Goal: Information Seeking & Learning: Find specific fact

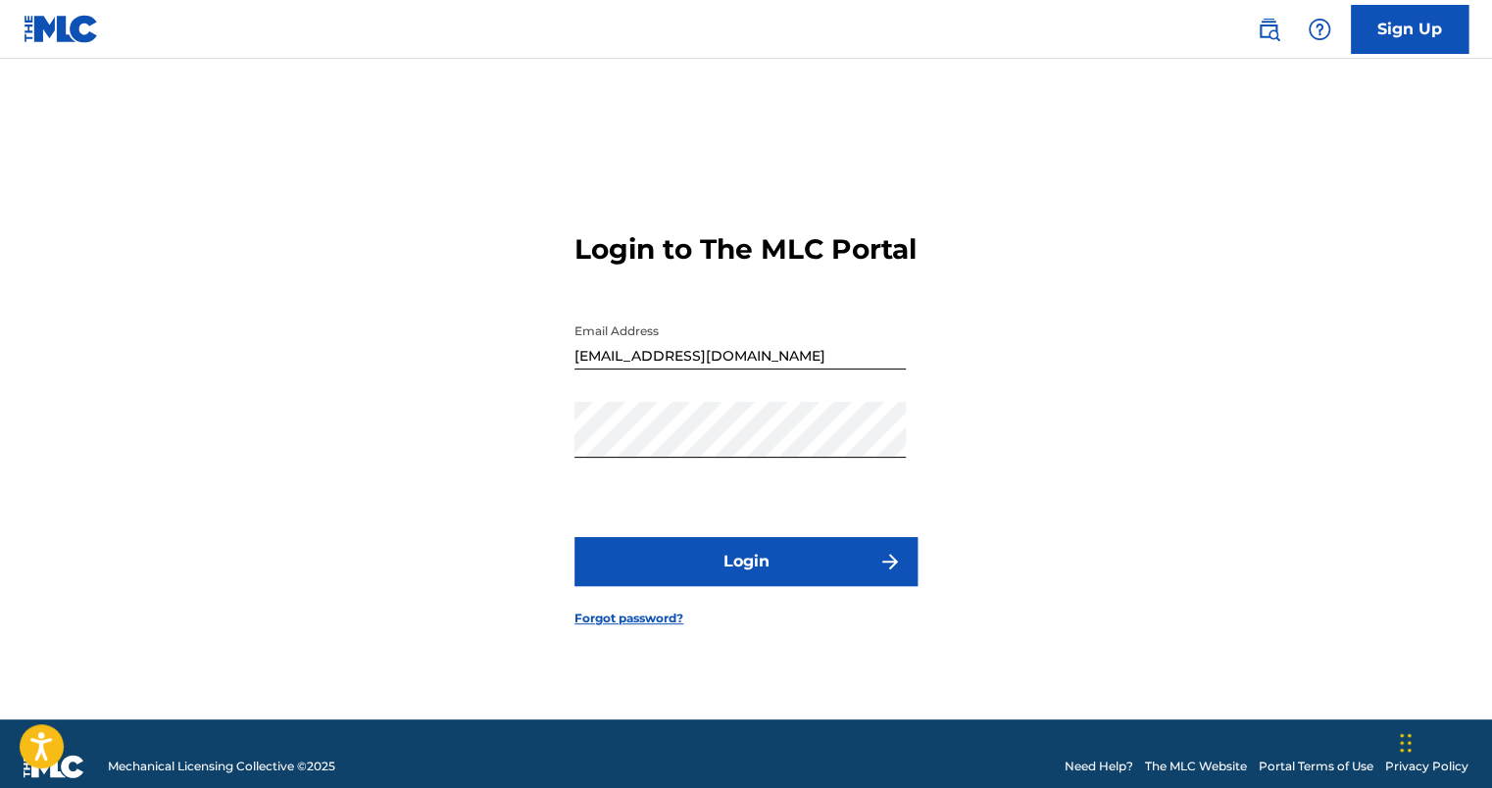
click at [732, 572] on button "Login" at bounding box center [746, 561] width 343 height 49
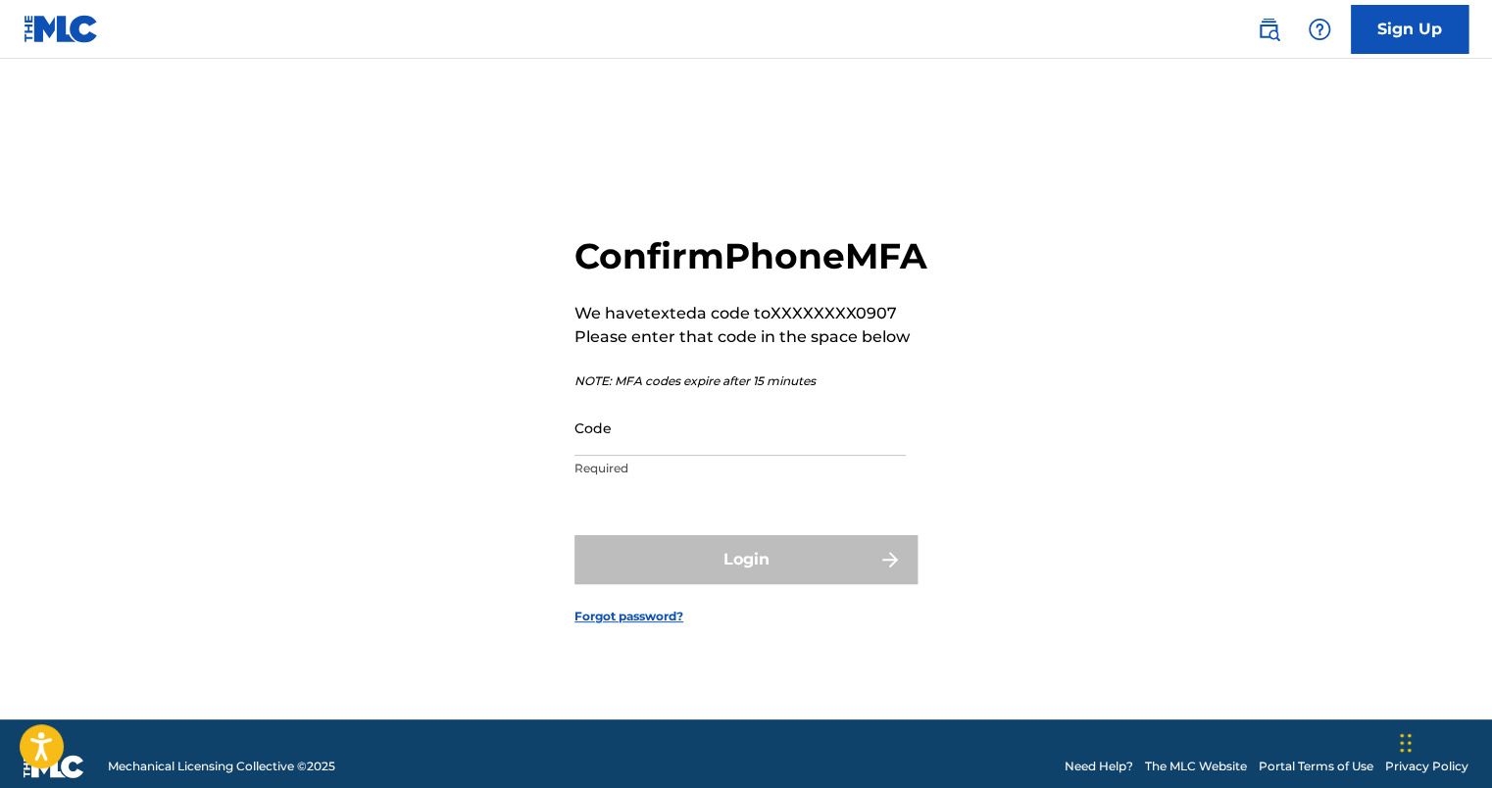
click at [720, 456] on input "Code" at bounding box center [740, 428] width 331 height 56
type input "3"
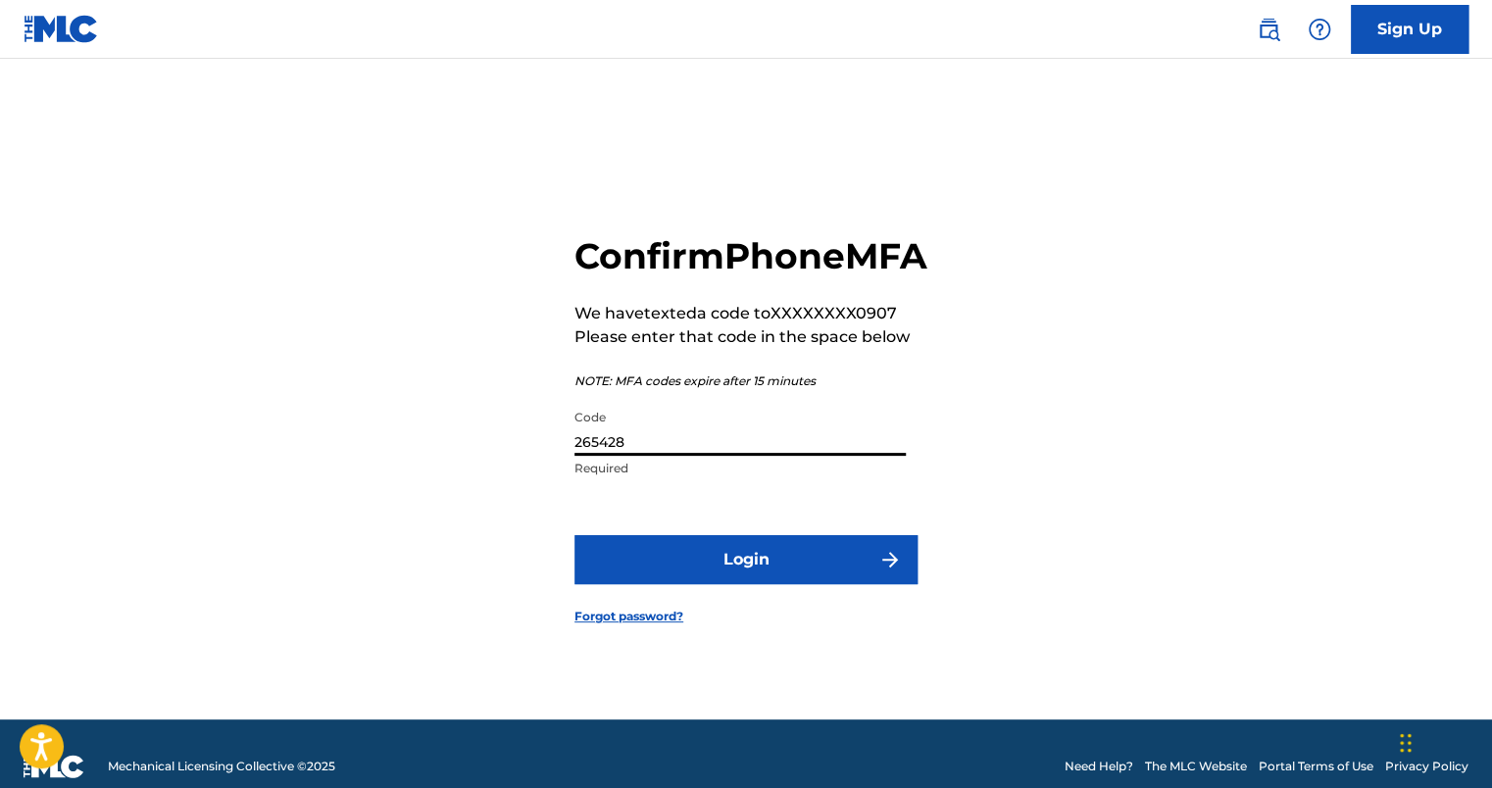
type input "265428"
click at [672, 584] on button "Login" at bounding box center [746, 559] width 343 height 49
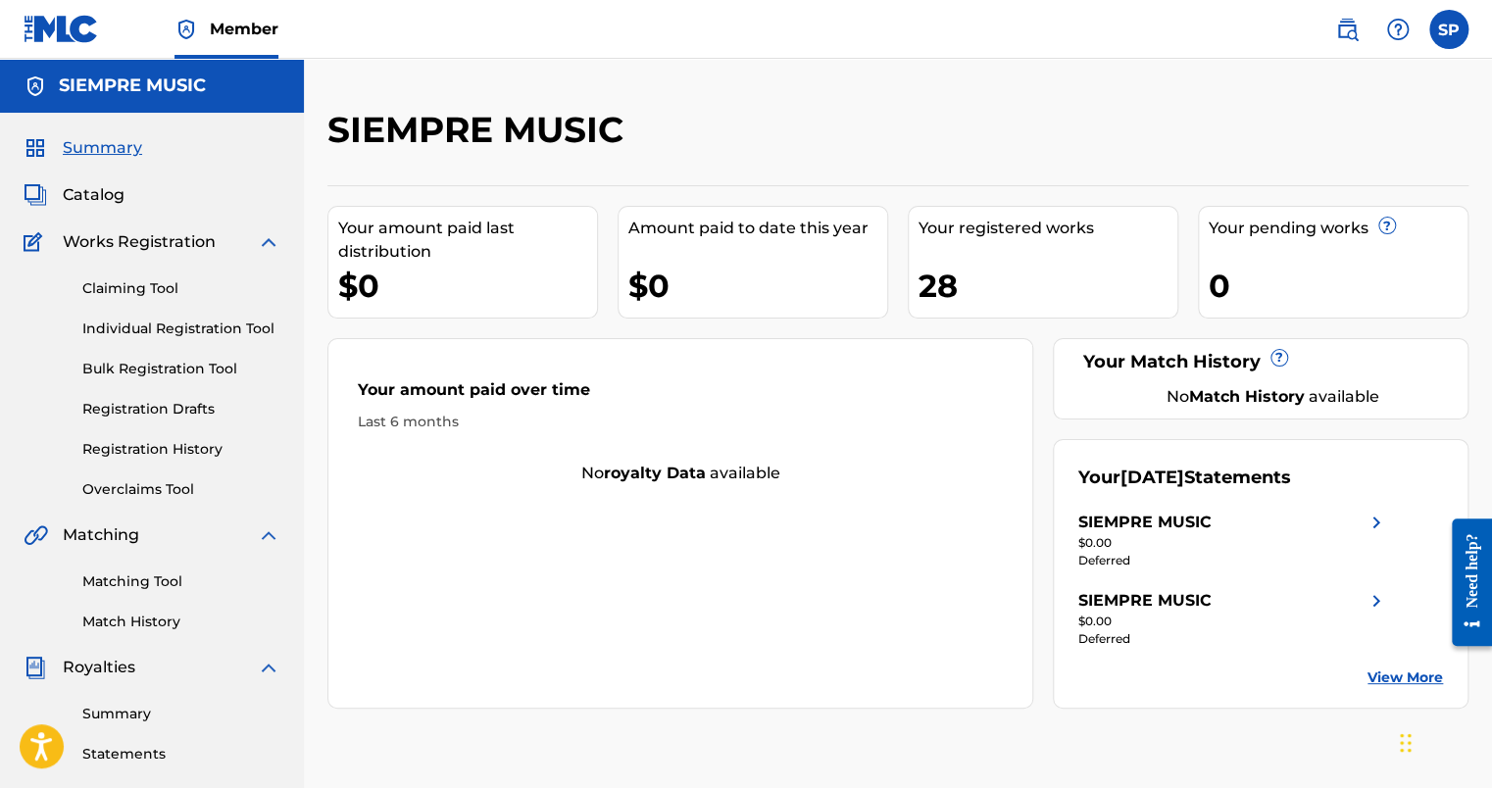
click at [1385, 679] on link "View More" at bounding box center [1406, 678] width 76 height 21
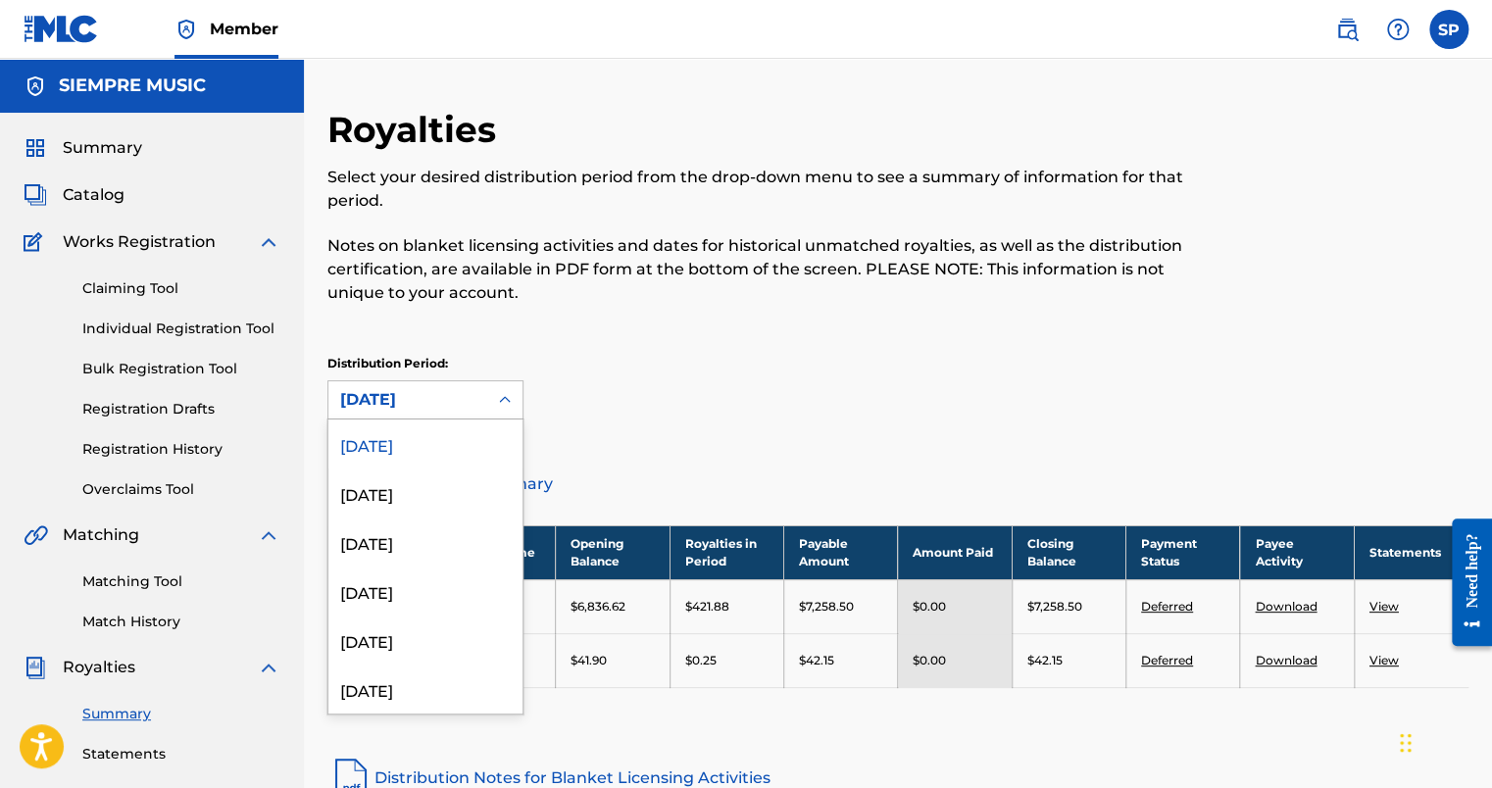
click at [509, 405] on icon at bounding box center [505, 400] width 20 height 20
click at [459, 490] on div "[DATE]" at bounding box center [425, 493] width 194 height 49
click at [509, 408] on icon at bounding box center [505, 400] width 20 height 20
click at [479, 439] on div "[DATE]" at bounding box center [425, 444] width 194 height 49
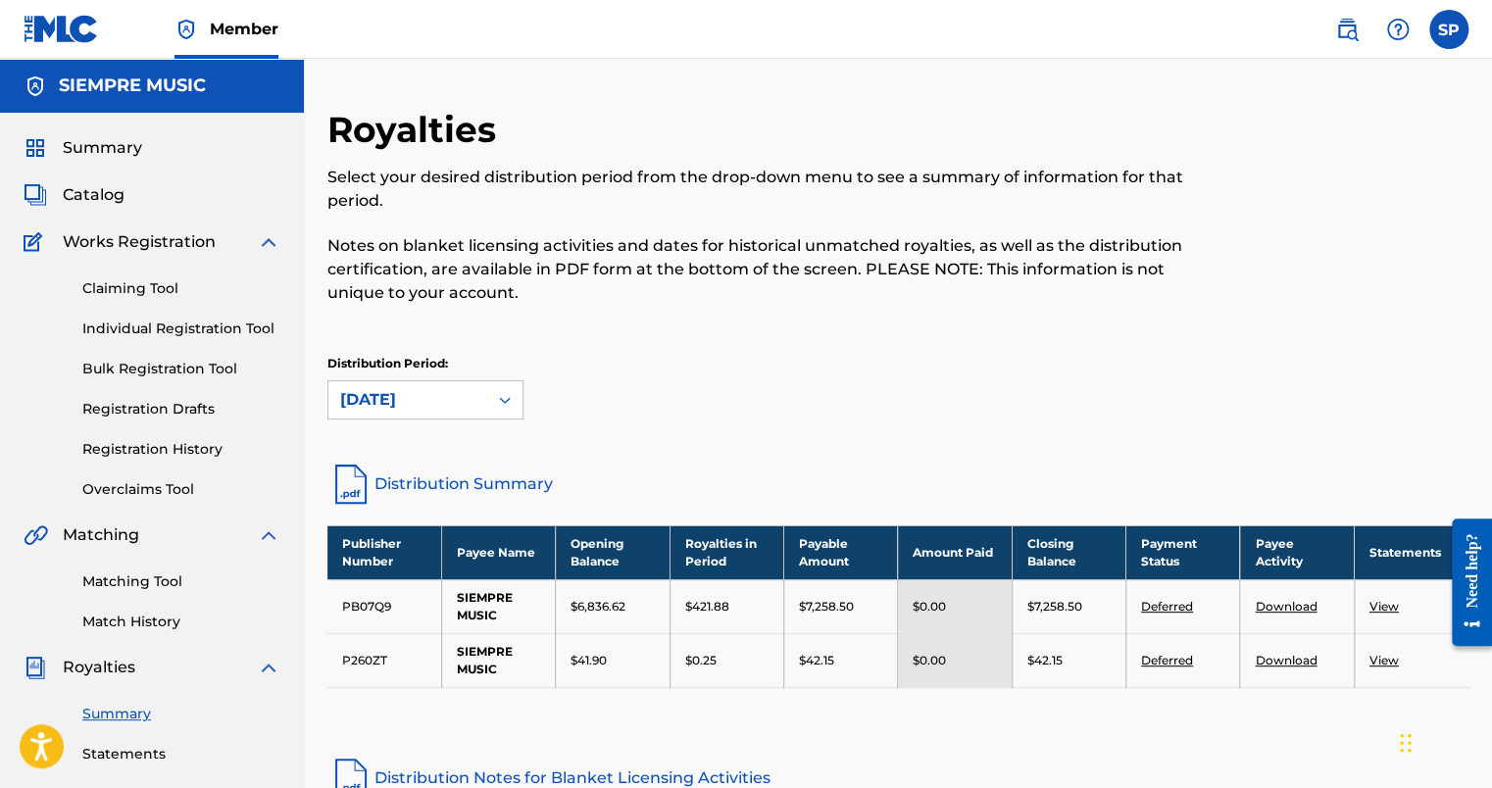
click at [1160, 605] on link "Deferred" at bounding box center [1167, 606] width 52 height 15
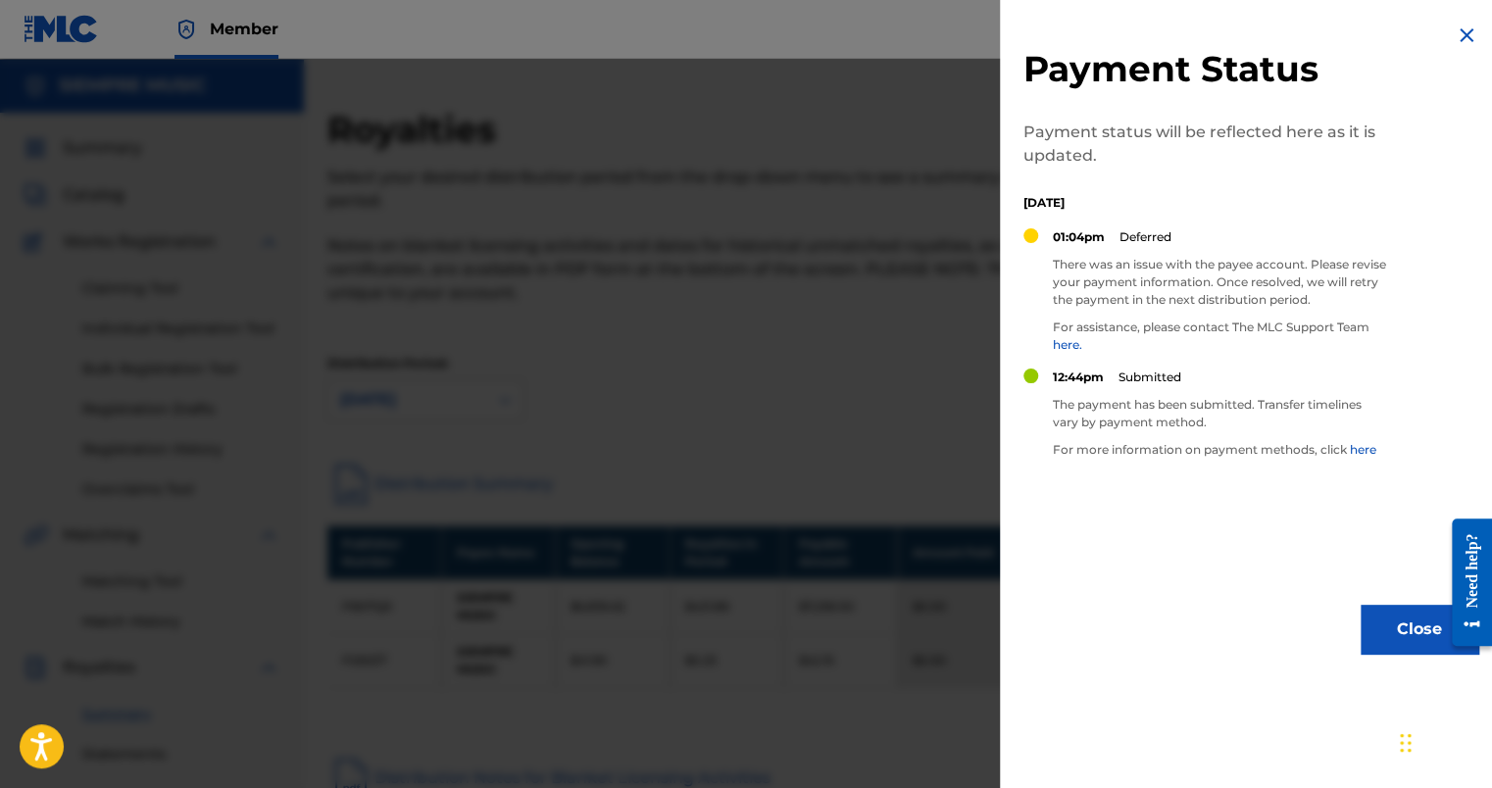
click at [1394, 628] on button "Close" at bounding box center [1420, 629] width 118 height 49
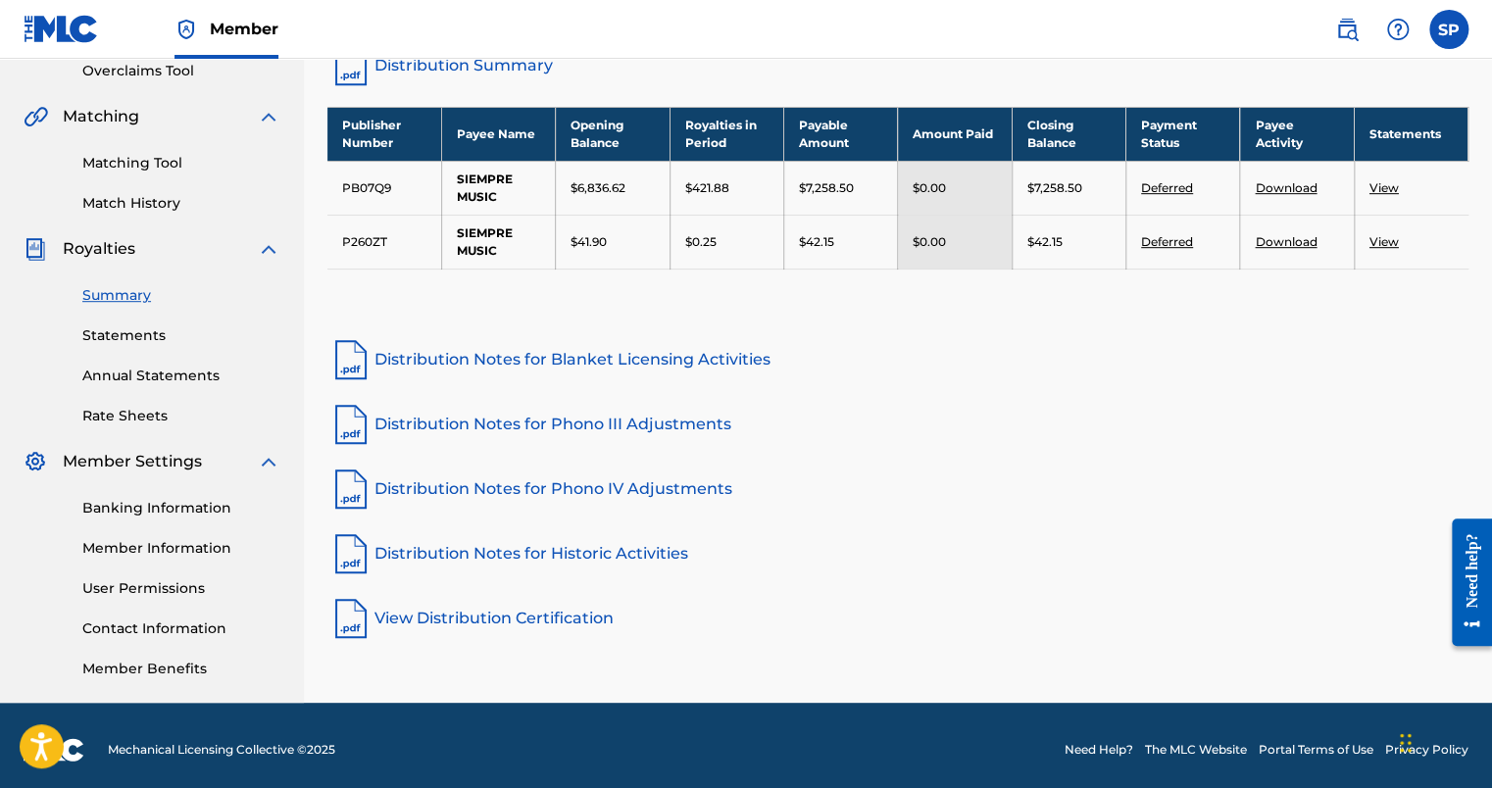
scroll to position [428, 0]
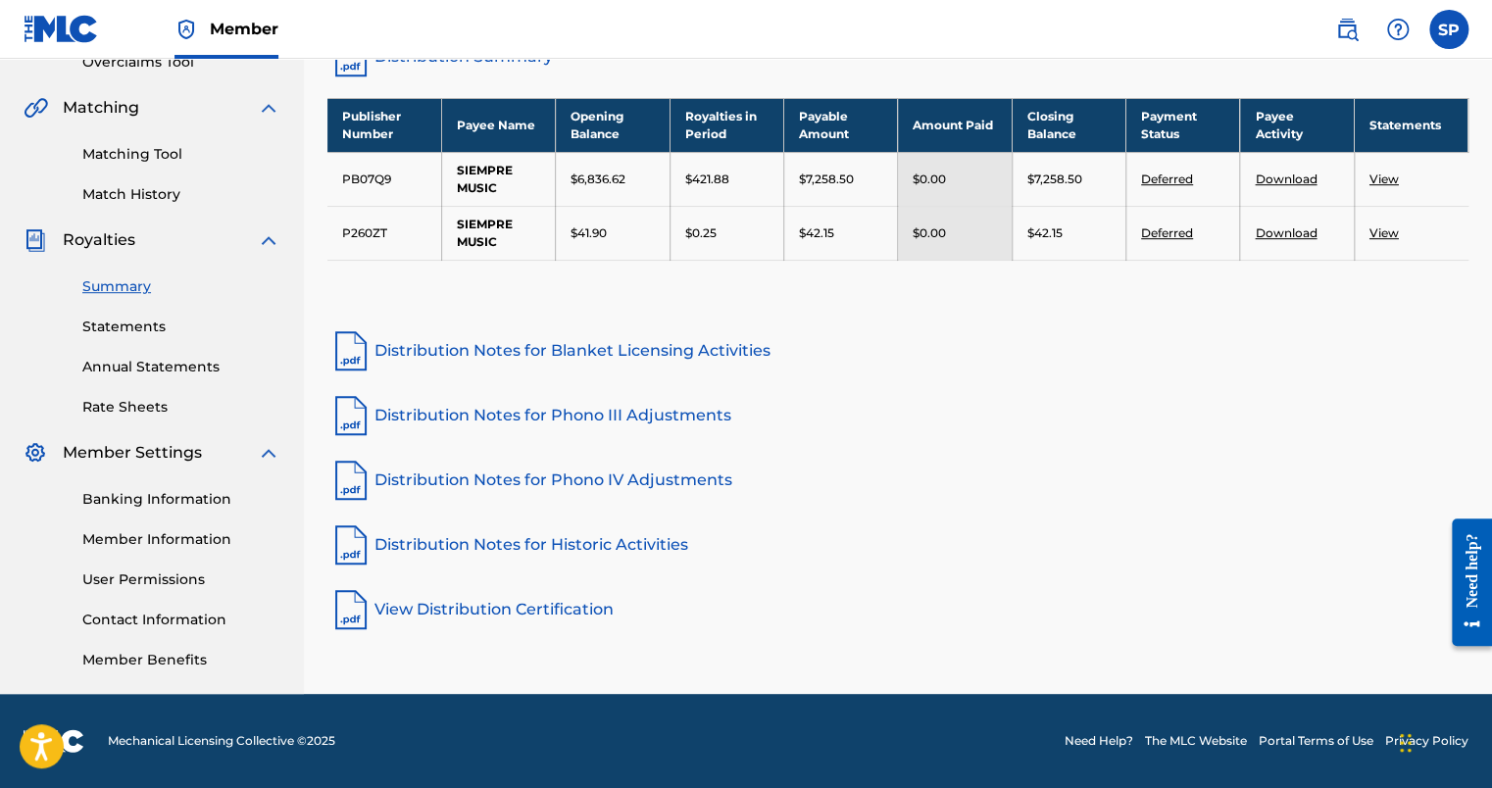
click at [137, 498] on link "Banking Information" at bounding box center [181, 499] width 198 height 21
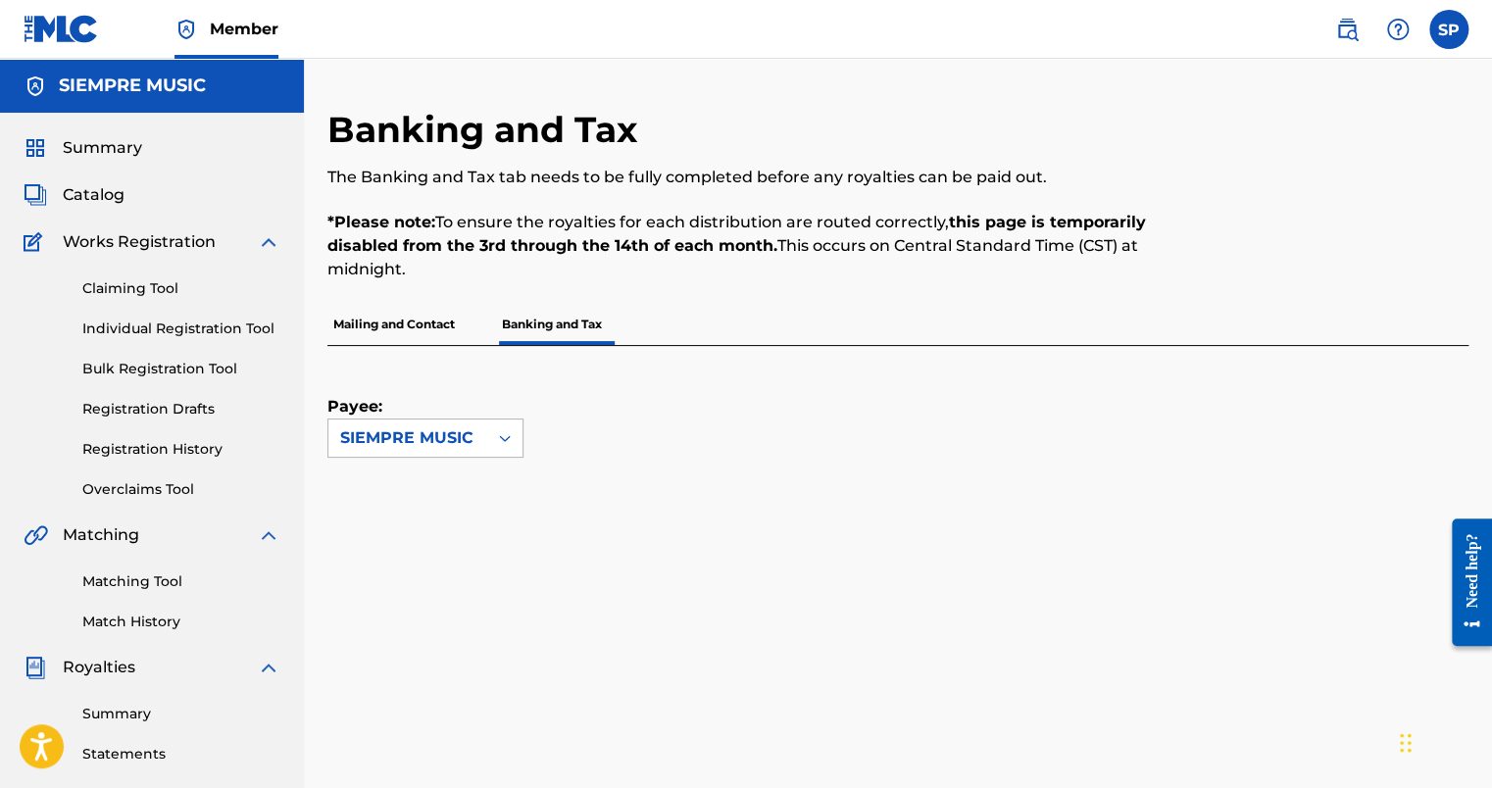
click at [504, 443] on icon at bounding box center [505, 439] width 20 height 20
click at [505, 443] on icon at bounding box center [505, 439] width 20 height 20
click at [424, 331] on p "Mailing and Contact" at bounding box center [394, 324] width 133 height 41
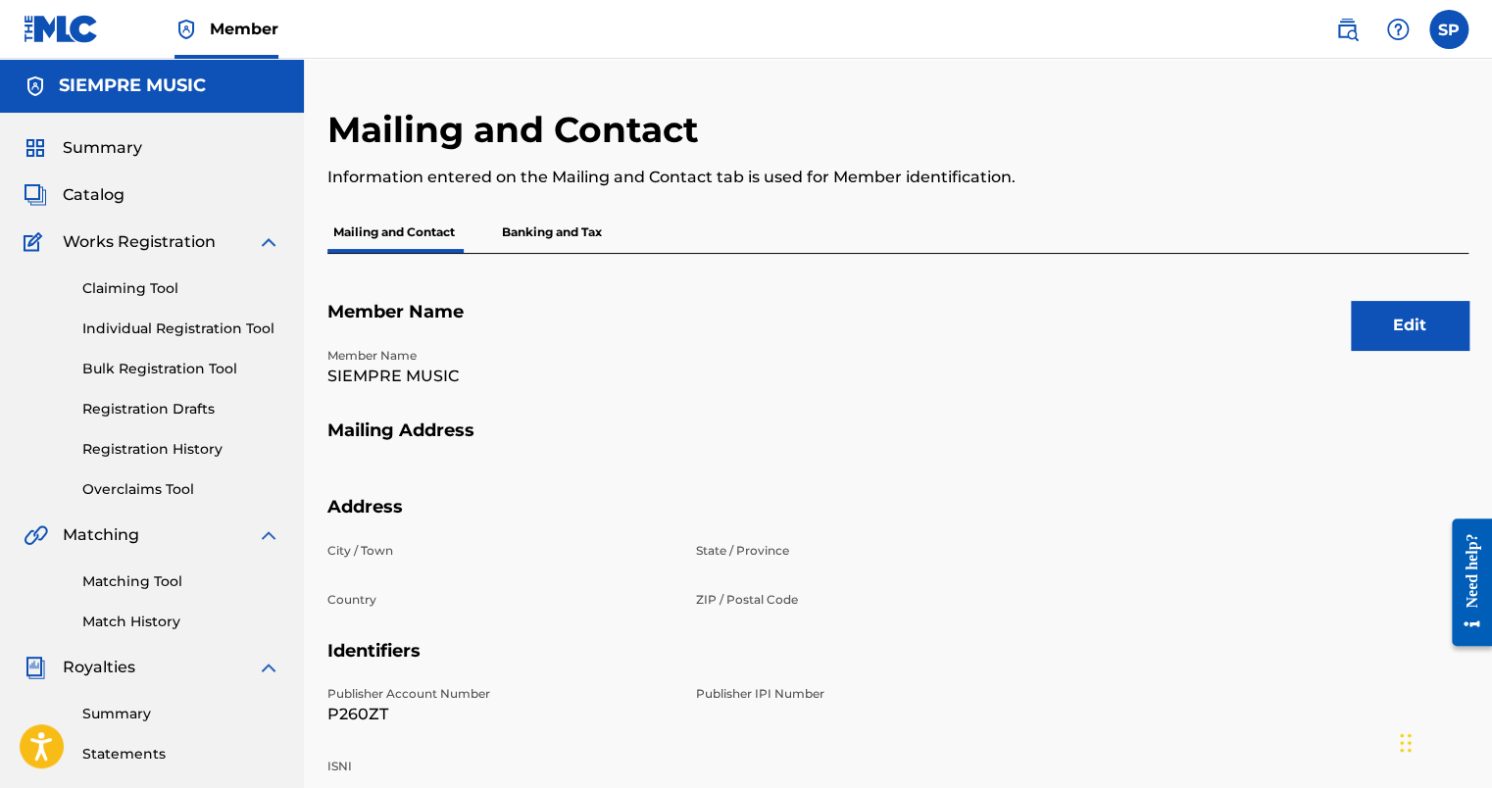
click at [569, 249] on p "Banking and Tax" at bounding box center [552, 232] width 112 height 41
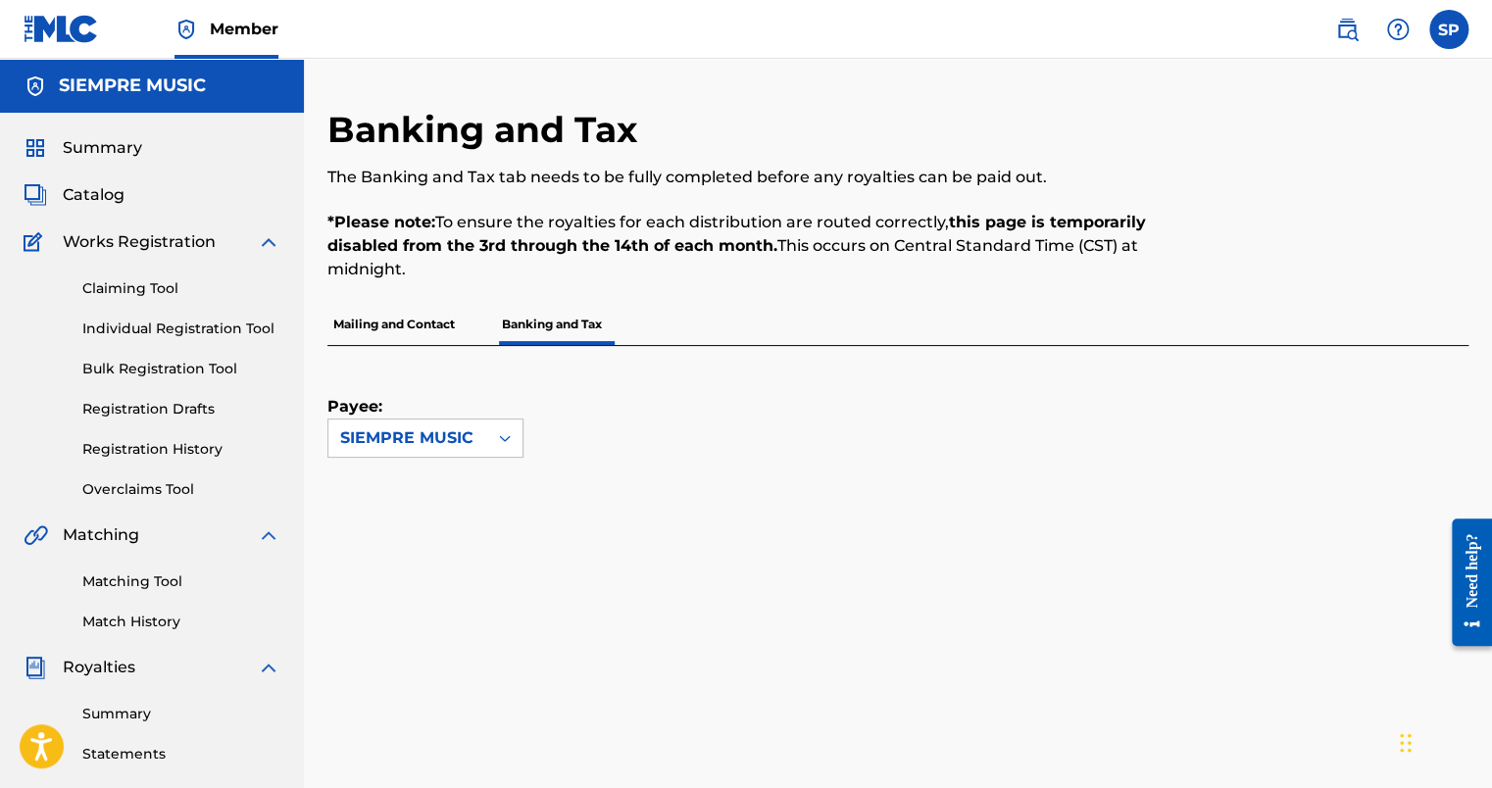
click at [99, 196] on span "Catalog" at bounding box center [94, 195] width 62 height 24
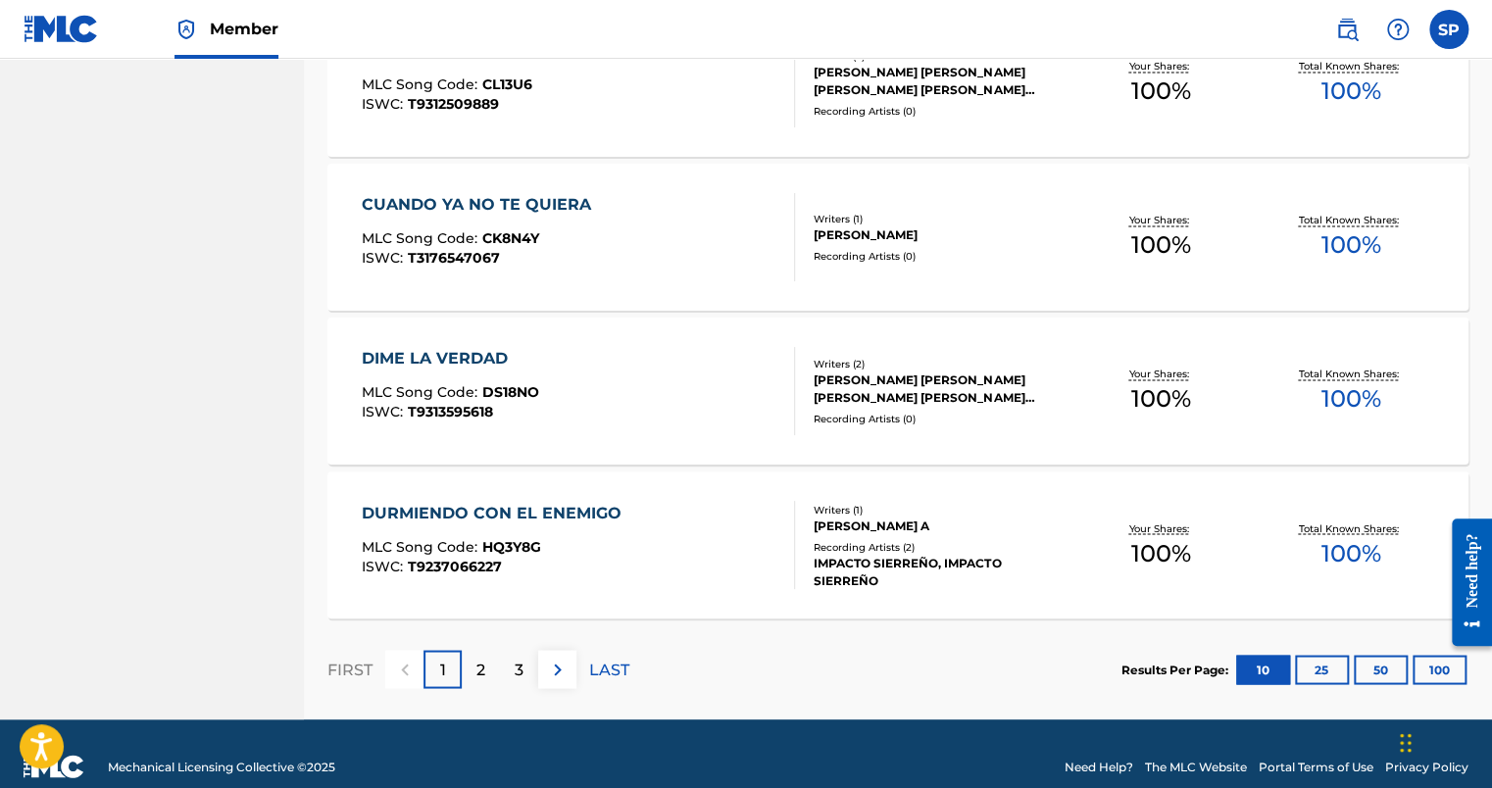
scroll to position [1455, 0]
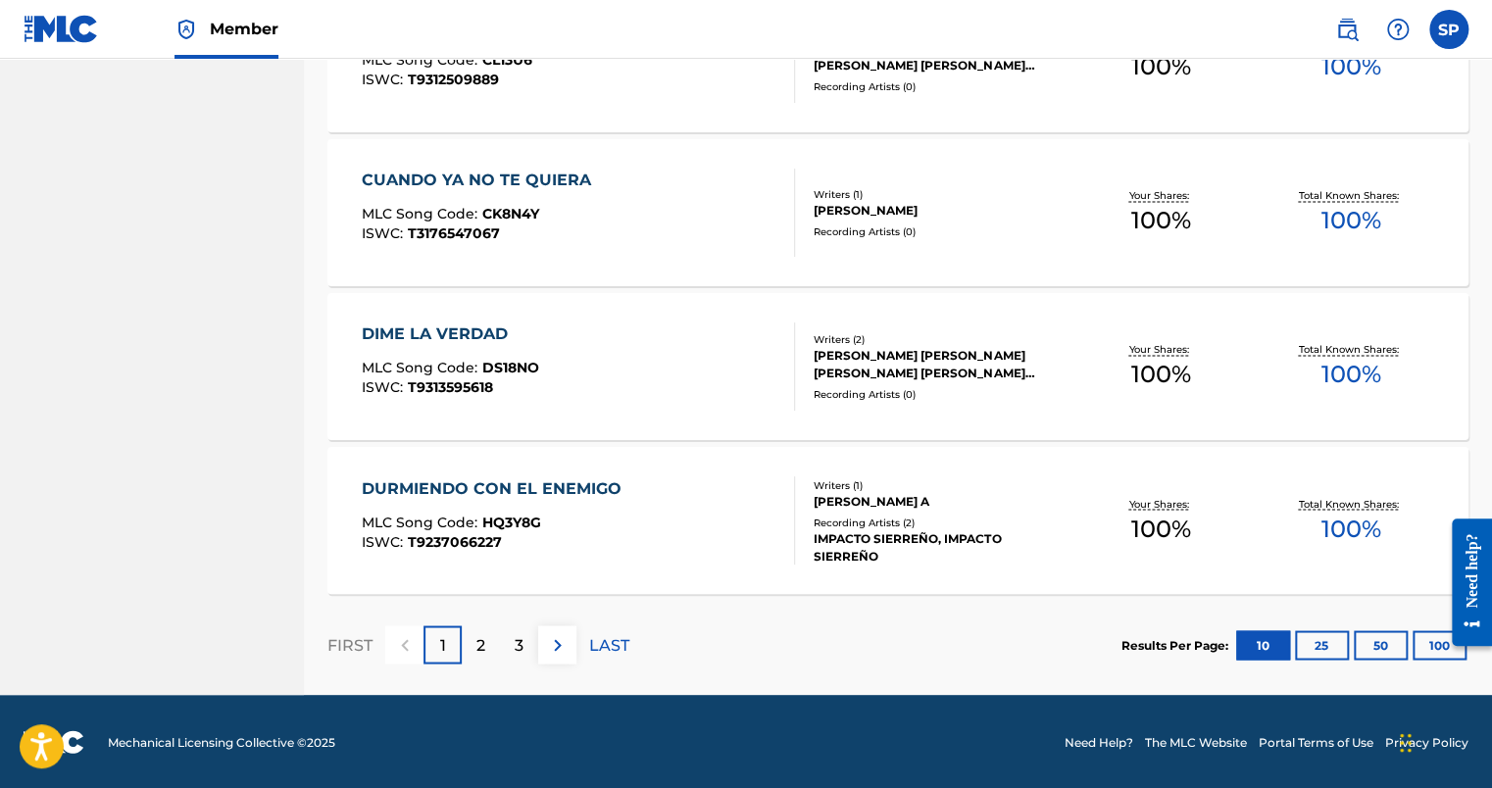
click at [479, 643] on p "2" at bounding box center [481, 645] width 9 height 24
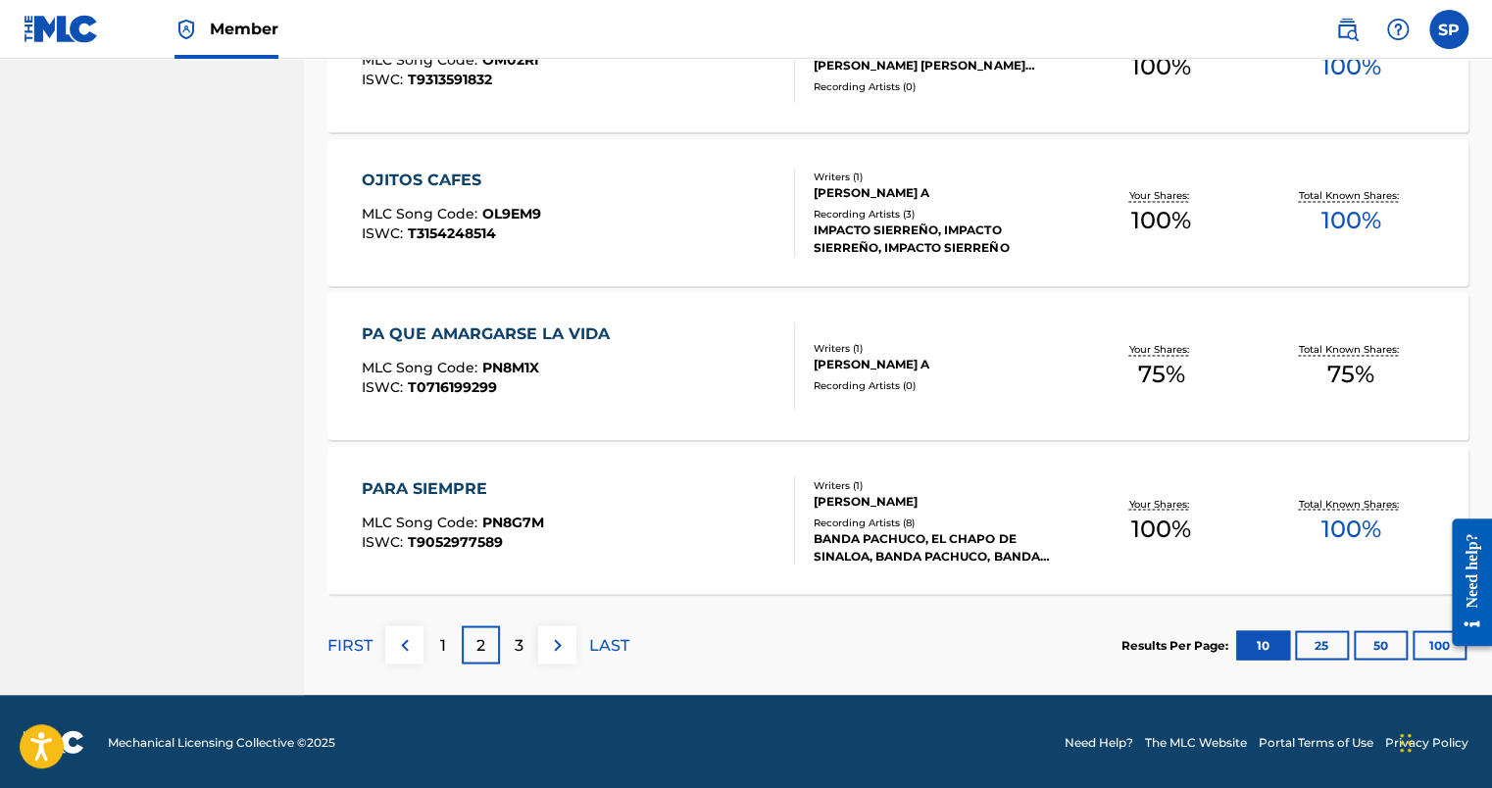
click at [506, 636] on div "3" at bounding box center [519, 645] width 38 height 38
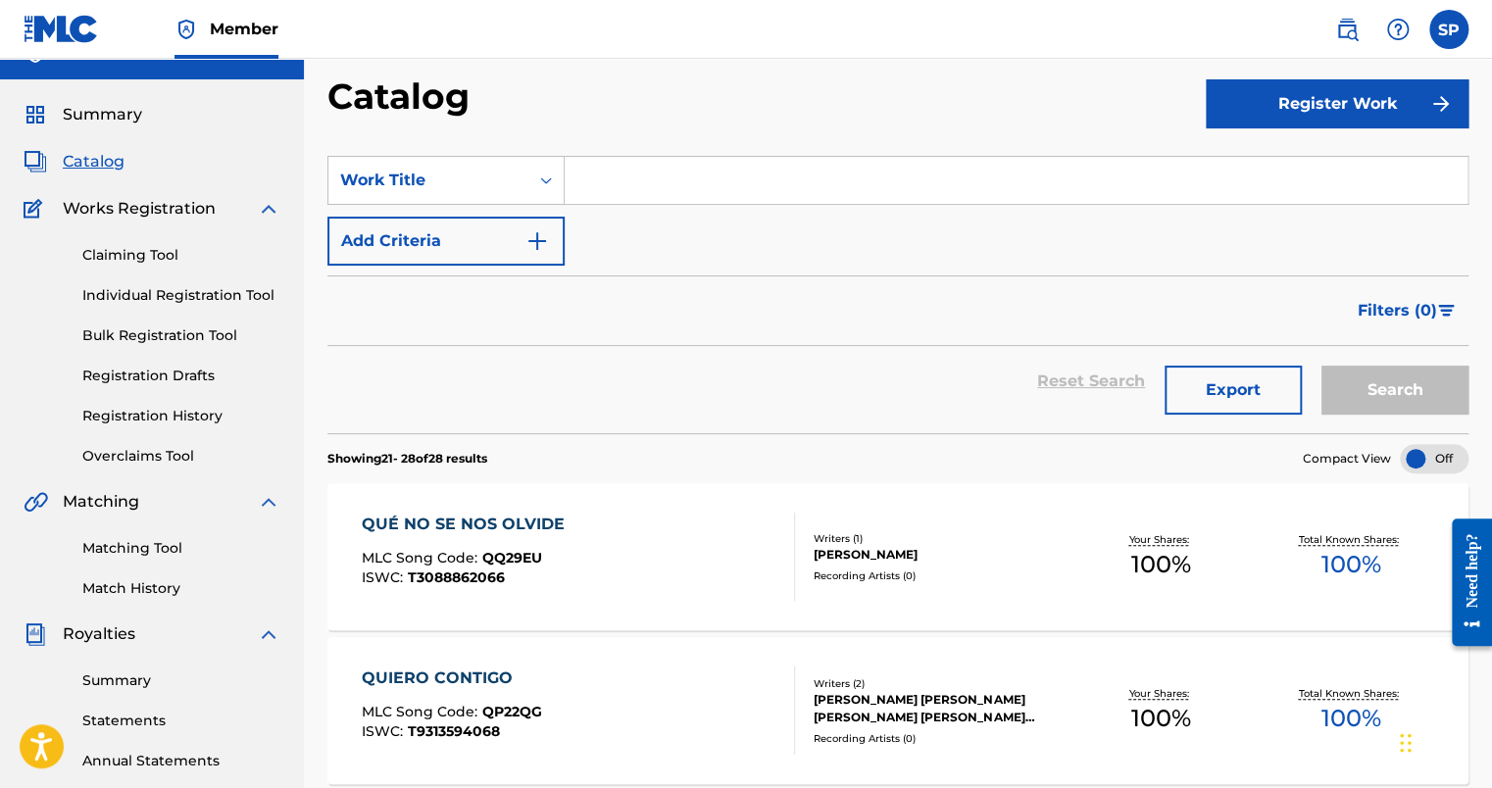
scroll to position [0, 0]
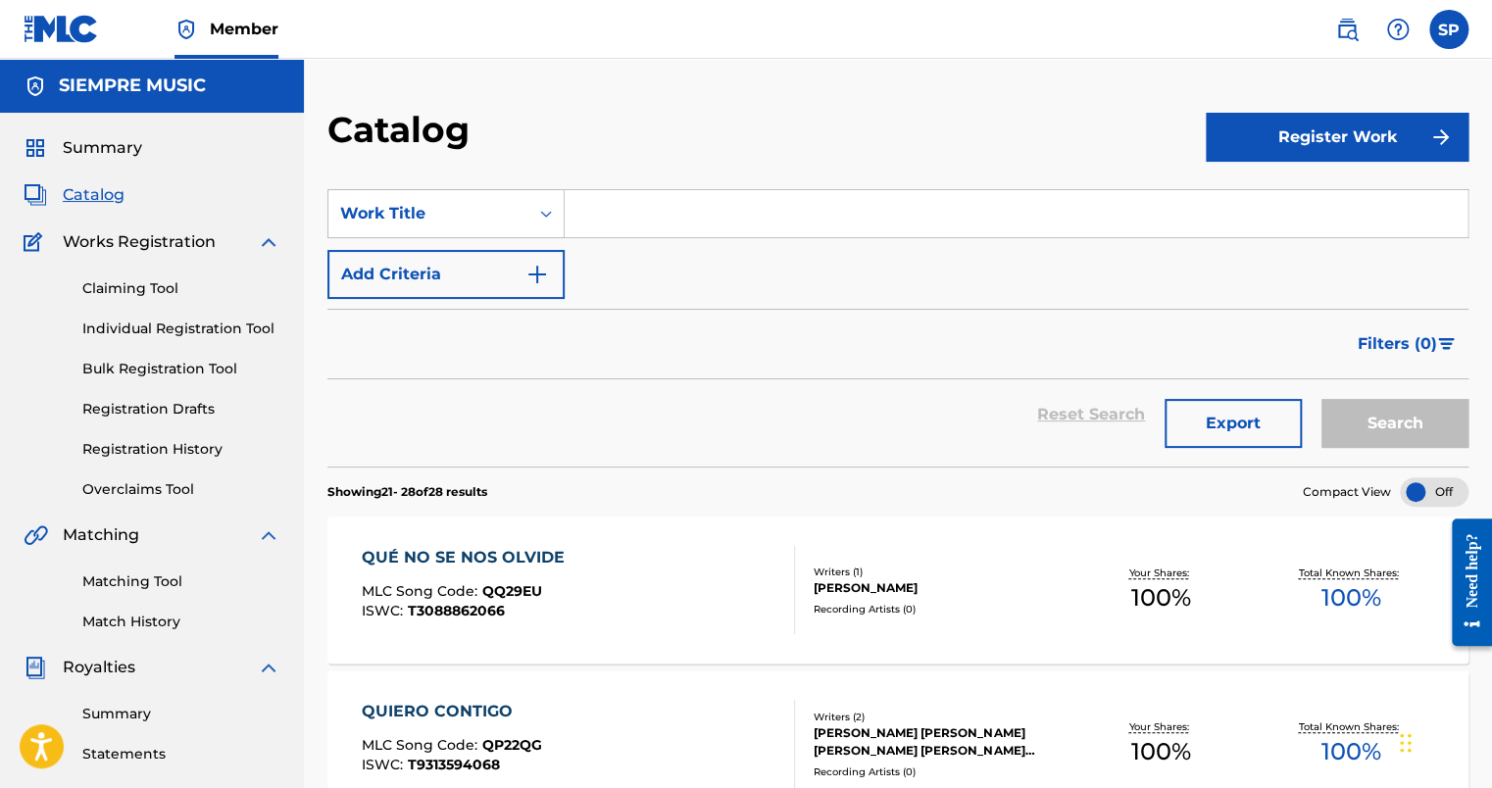
click at [201, 331] on link "Individual Registration Tool" at bounding box center [181, 329] width 198 height 21
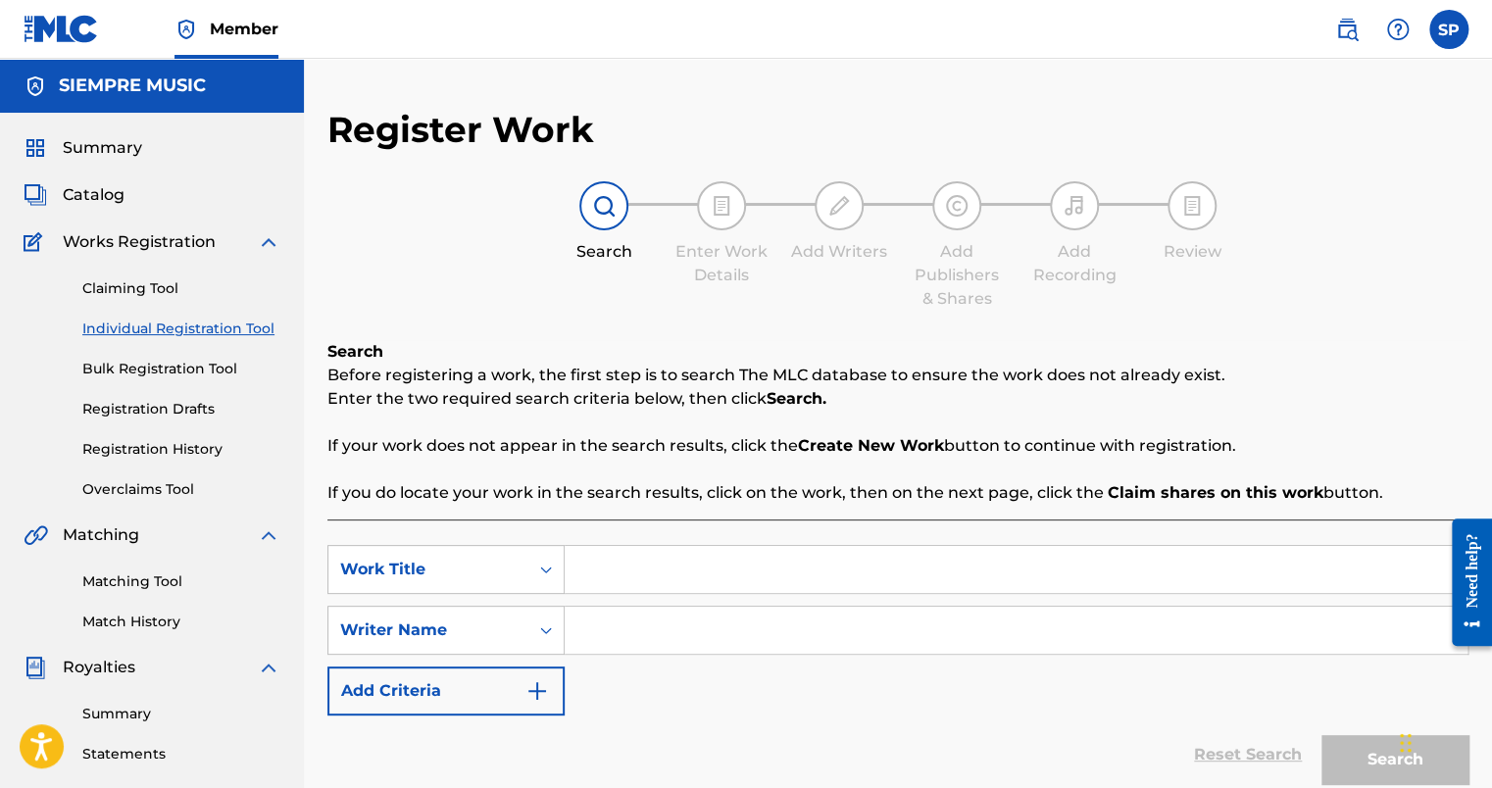
click at [613, 576] on input "Search Form" at bounding box center [1016, 569] width 903 height 47
type input "TE QUISE DEMACIADO"
click at [606, 640] on input "Search Form" at bounding box center [1016, 630] width 903 height 47
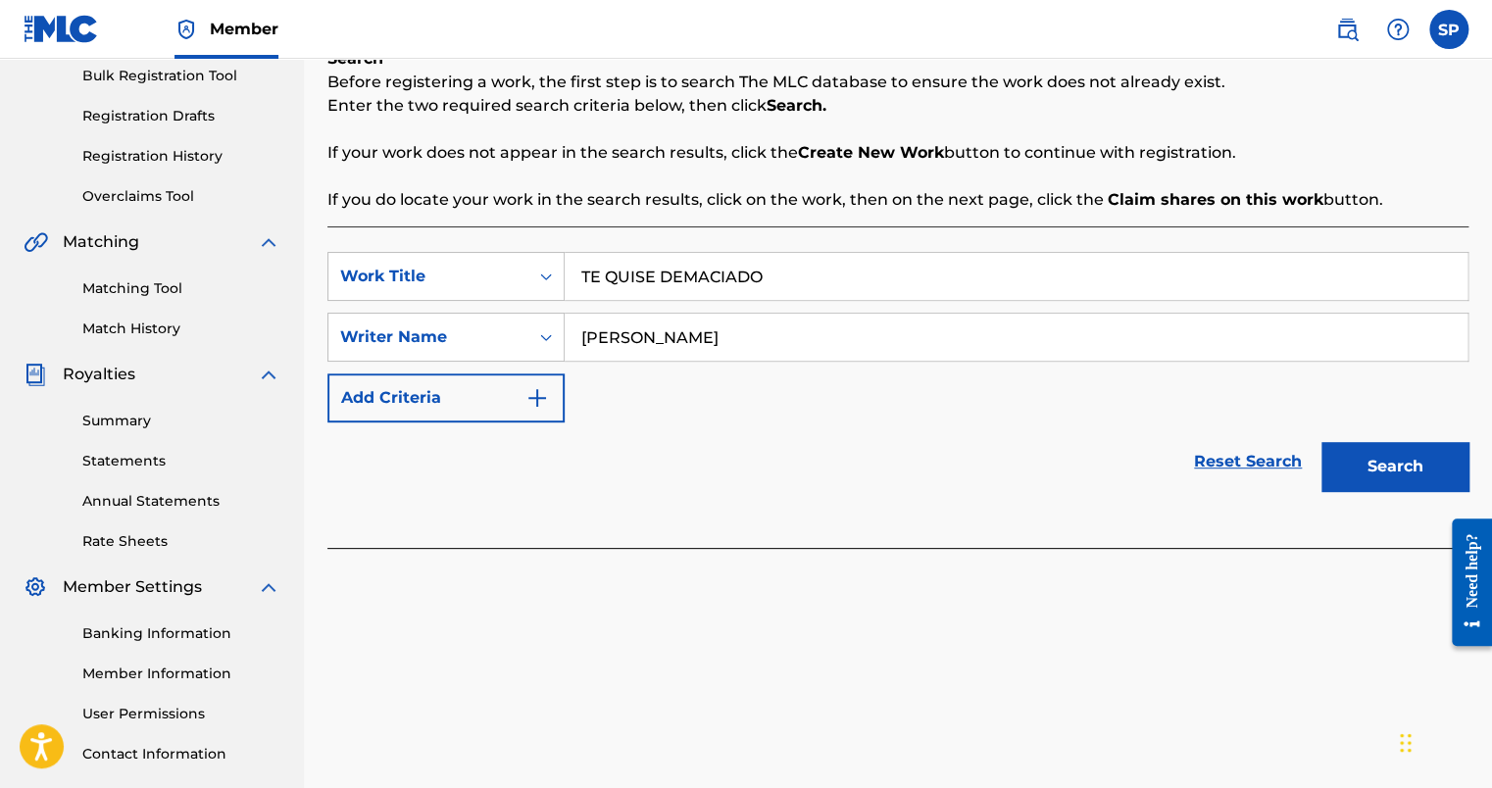
scroll to position [294, 0]
type input "[PERSON_NAME]"
click at [1353, 452] on button "Search" at bounding box center [1395, 465] width 147 height 49
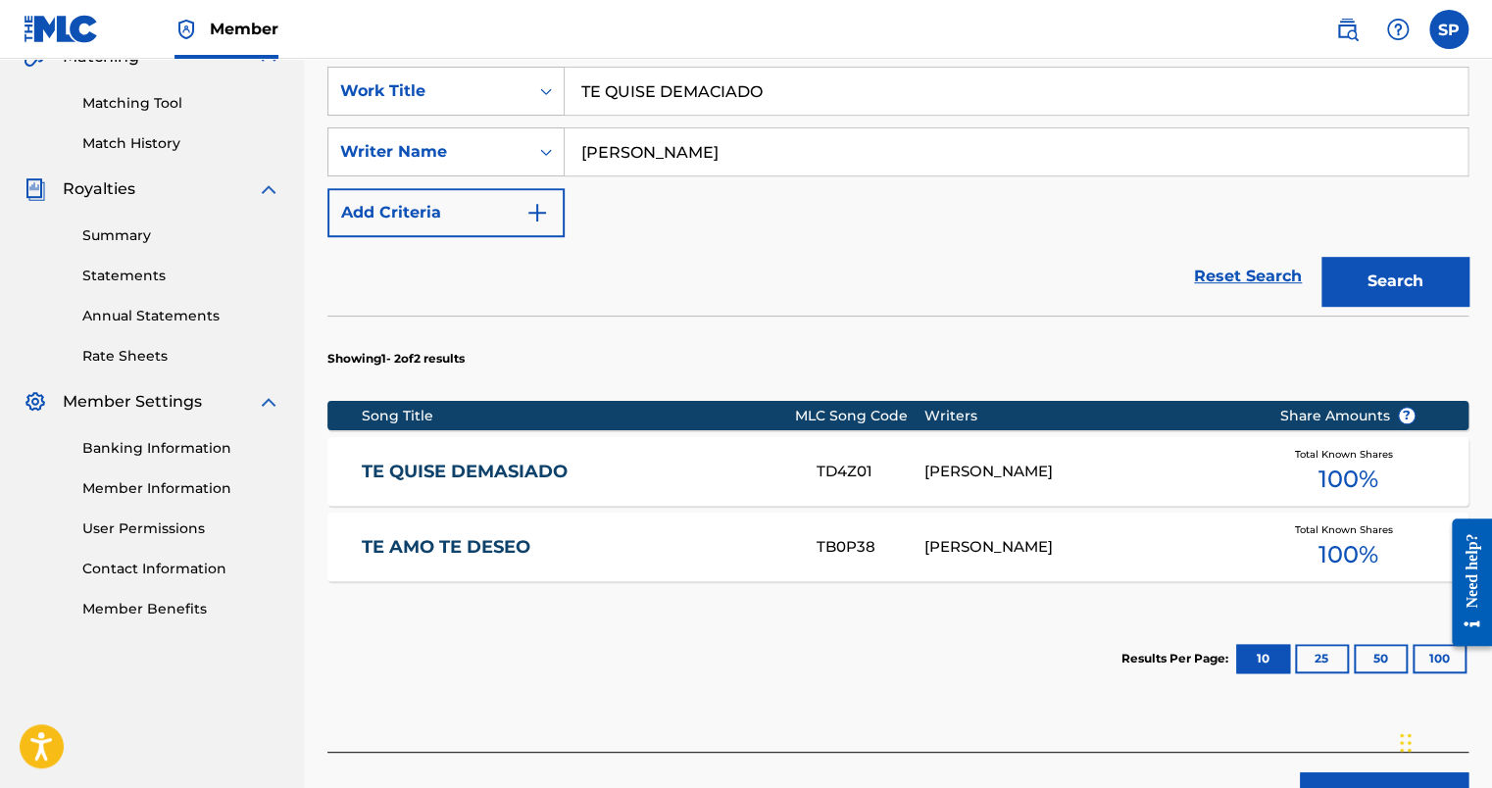
scroll to position [490, 0]
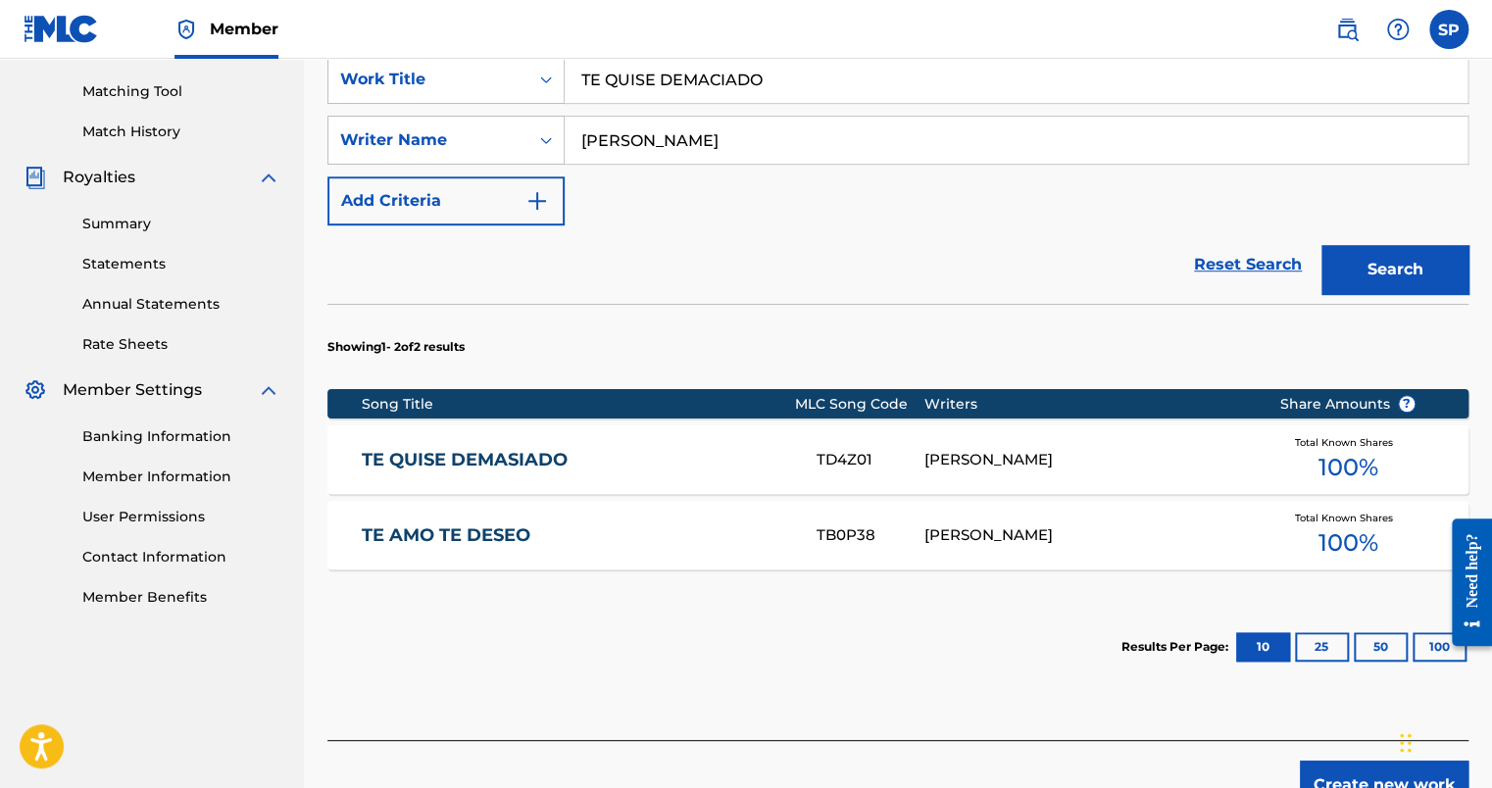
click at [541, 461] on link "TE QUISE DEMASIADO" at bounding box center [576, 460] width 429 height 23
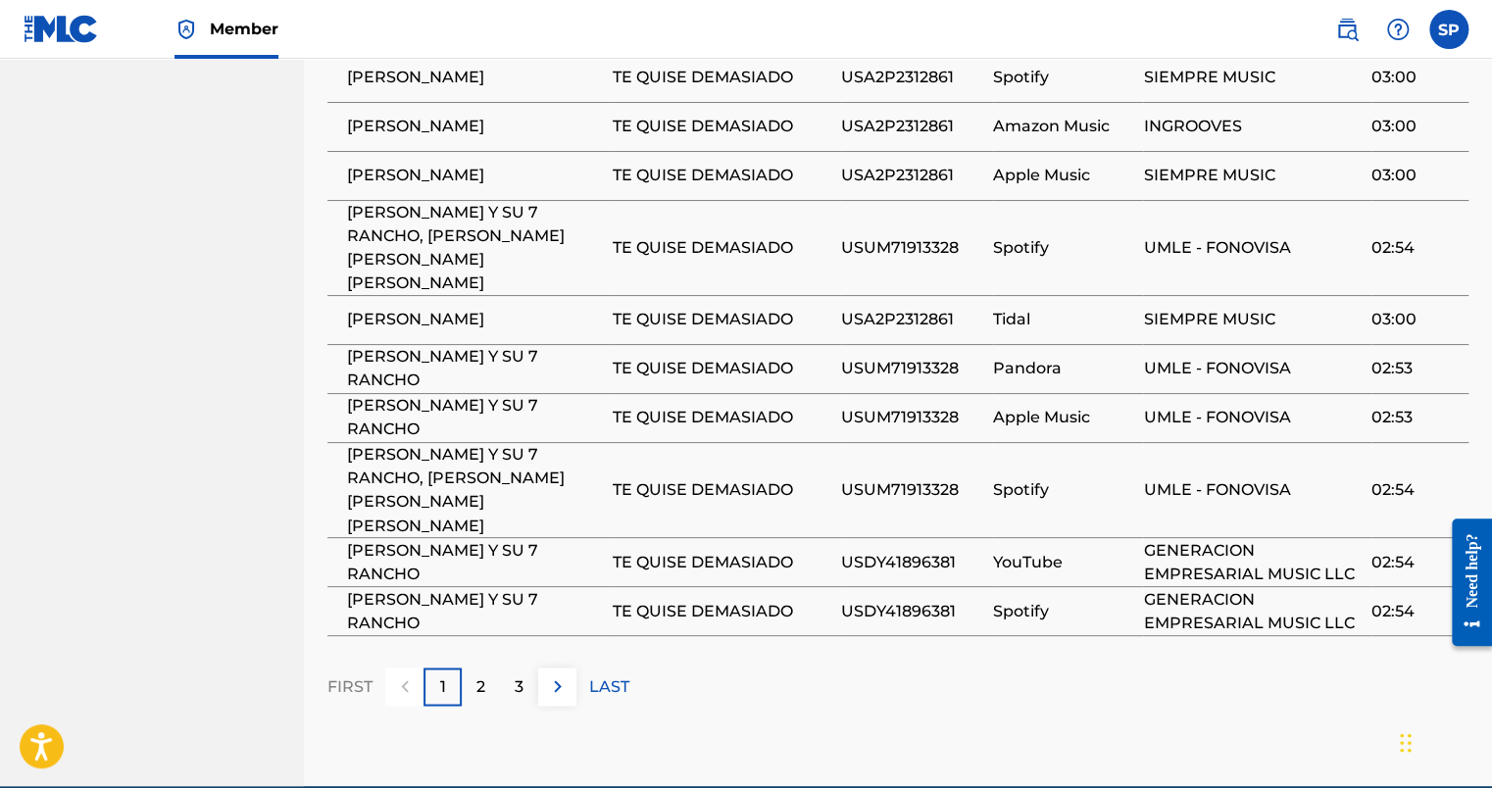
scroll to position [1353, 0]
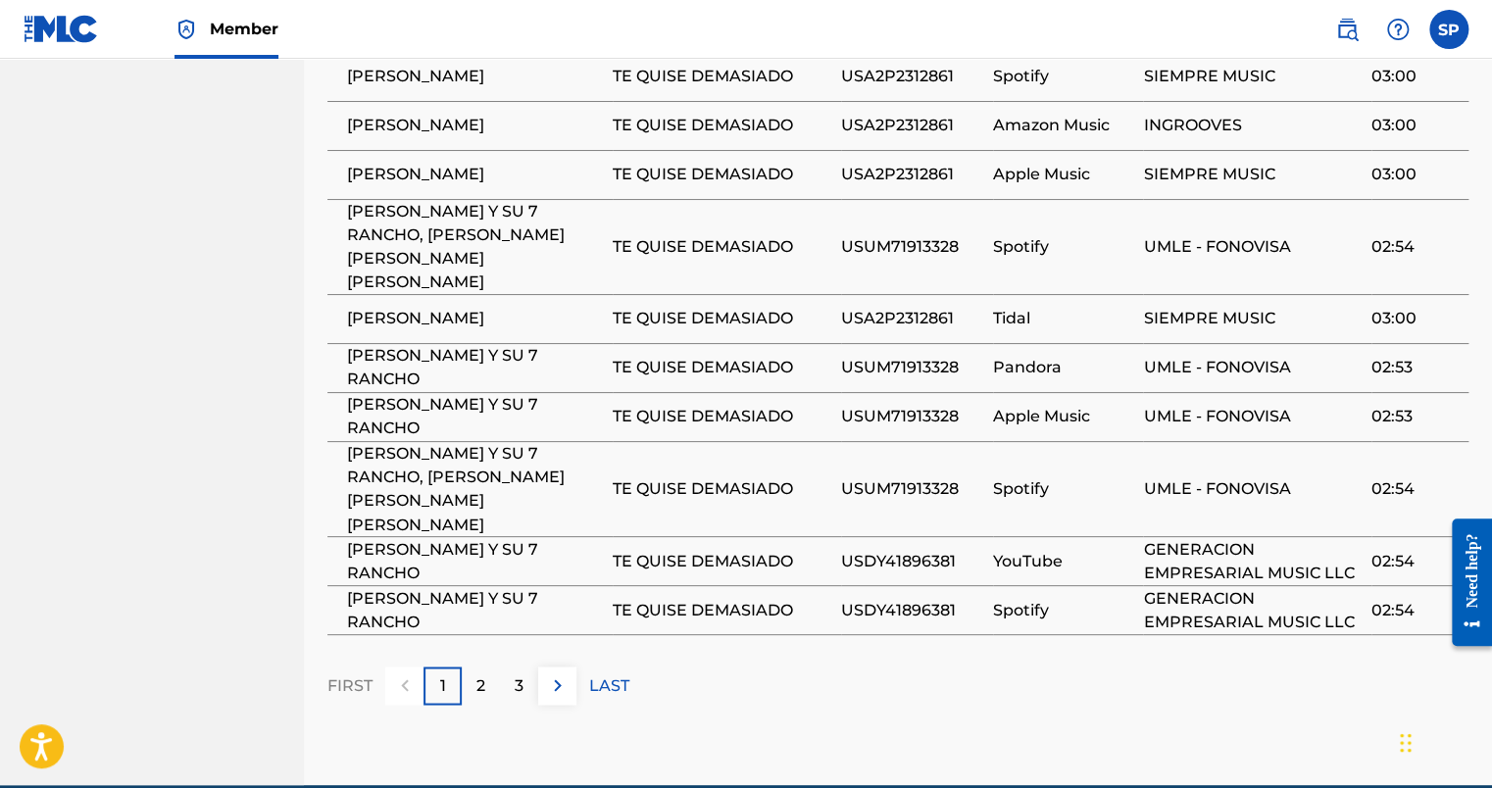
click at [487, 667] on div "2" at bounding box center [481, 686] width 38 height 38
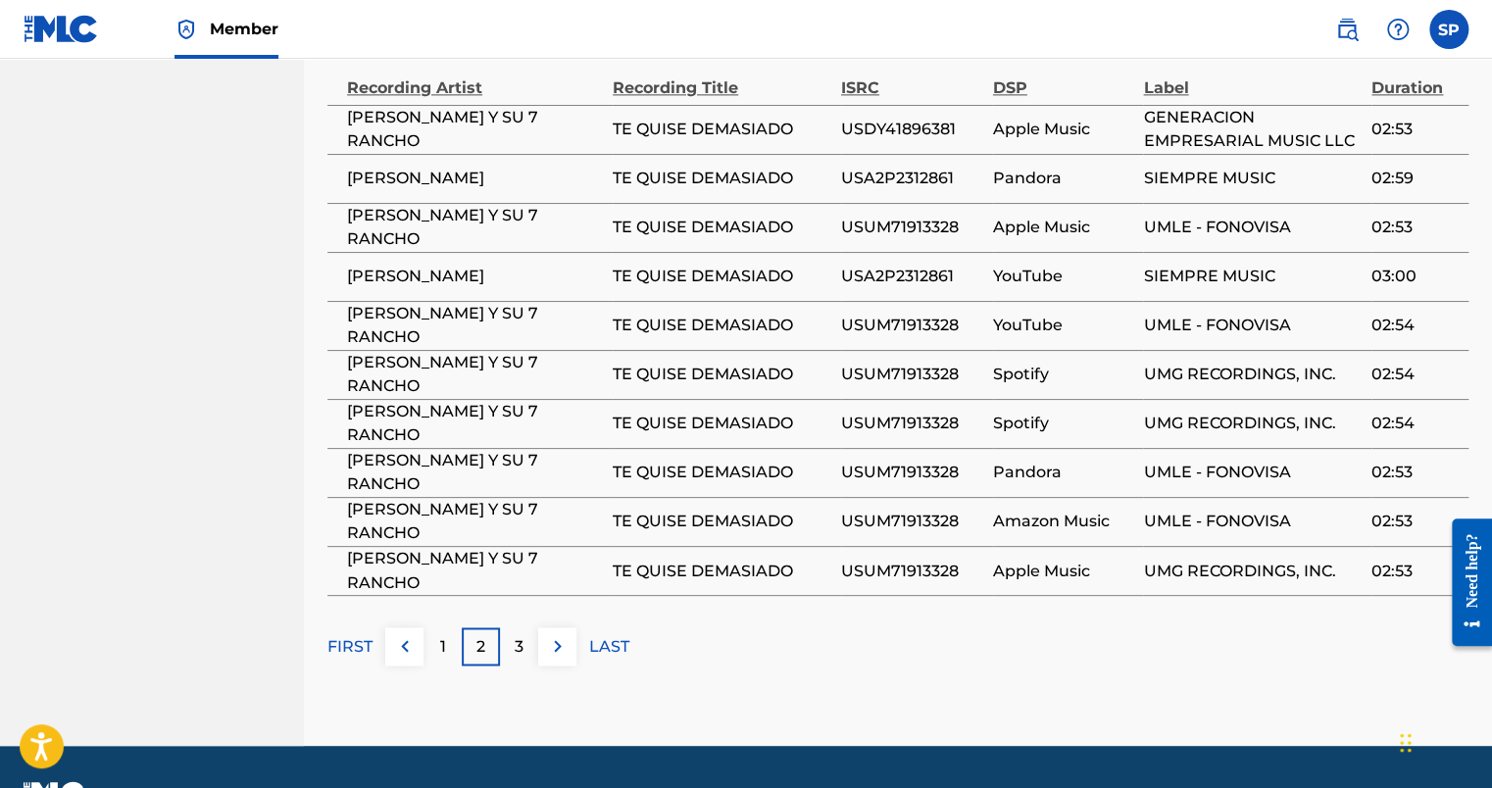
scroll to position [1308, 0]
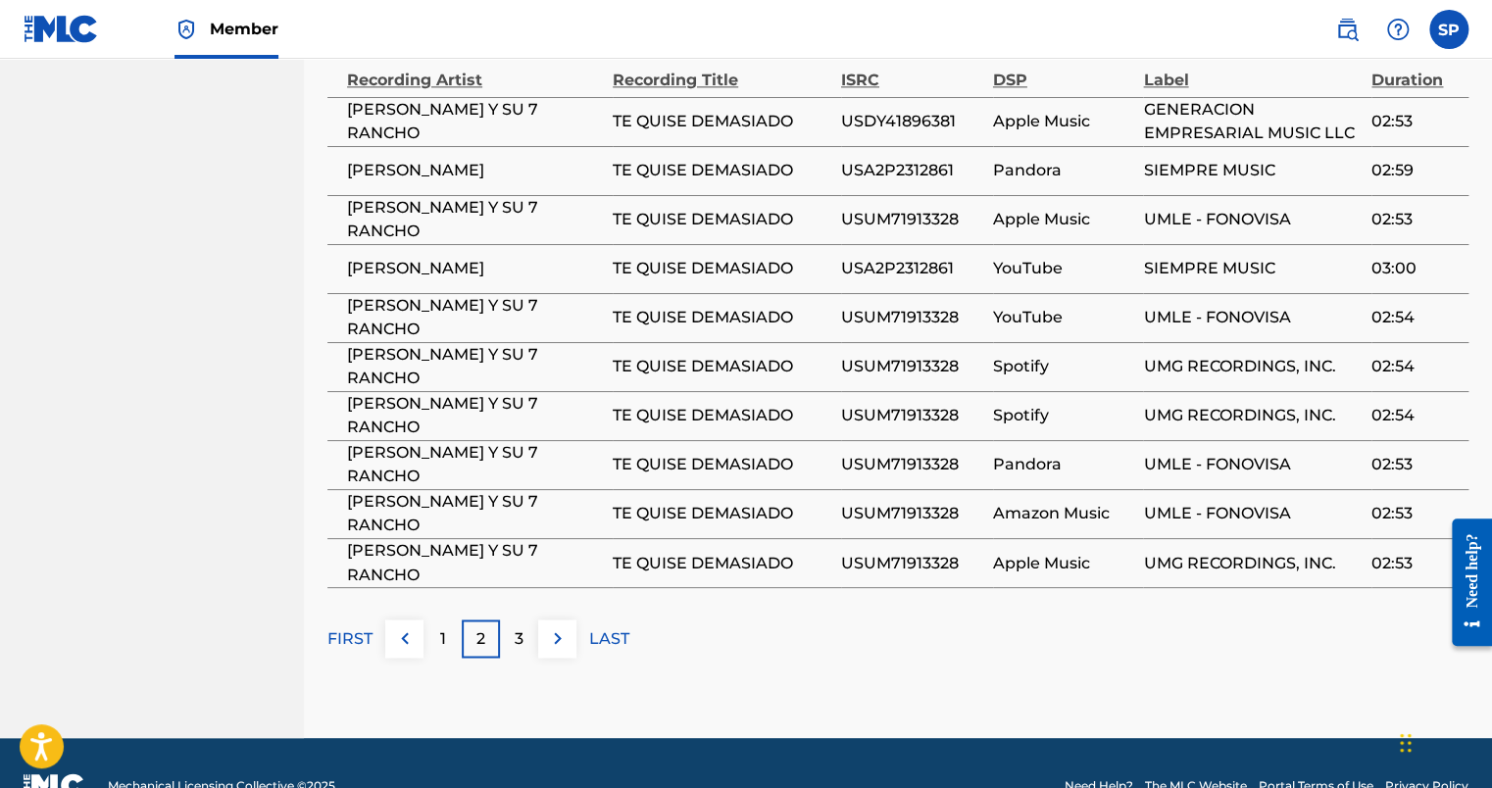
click at [516, 627] on p "3" at bounding box center [519, 639] width 9 height 24
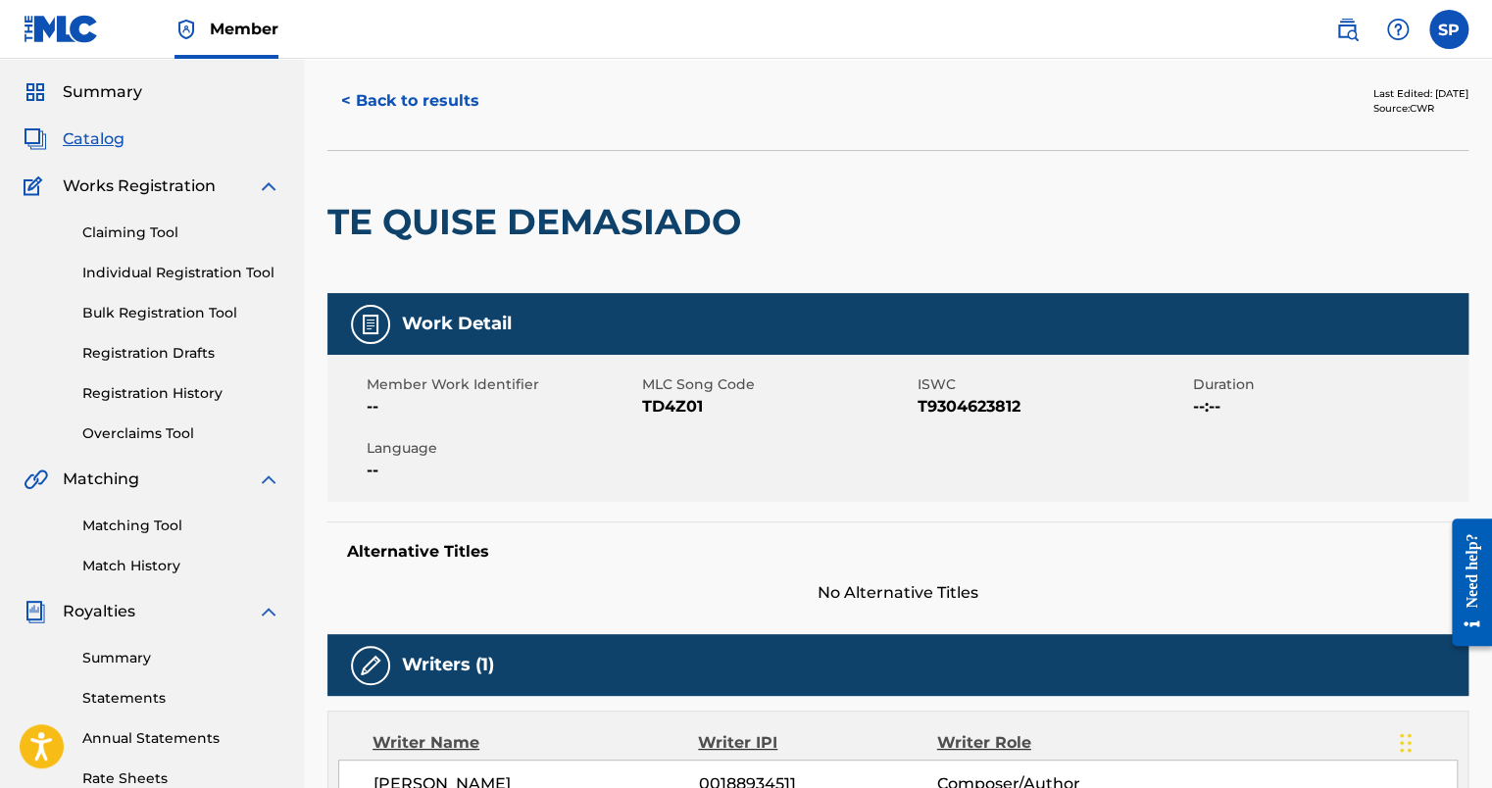
scroll to position [0, 0]
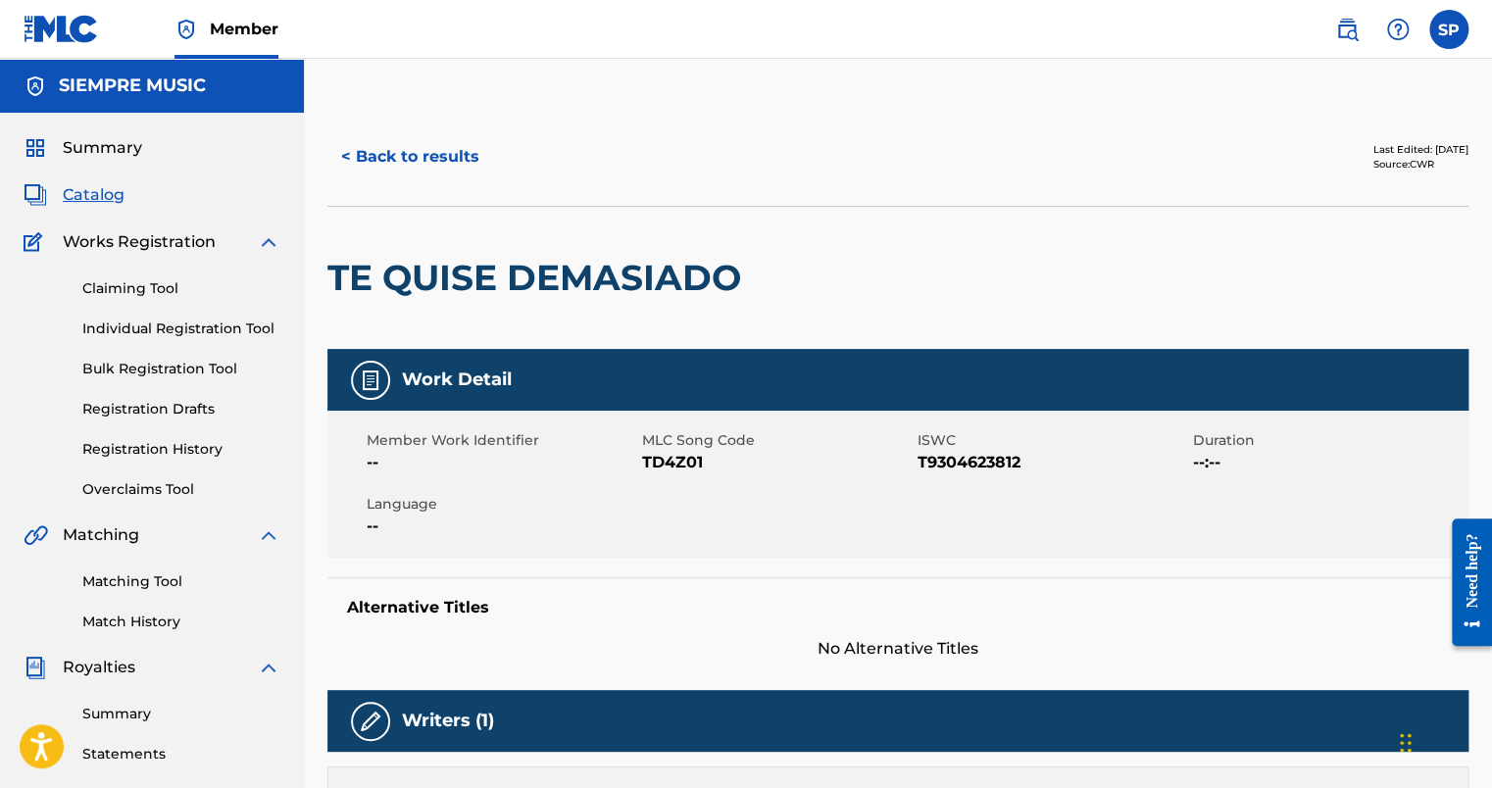
click at [404, 165] on button "< Back to results" at bounding box center [411, 156] width 166 height 49
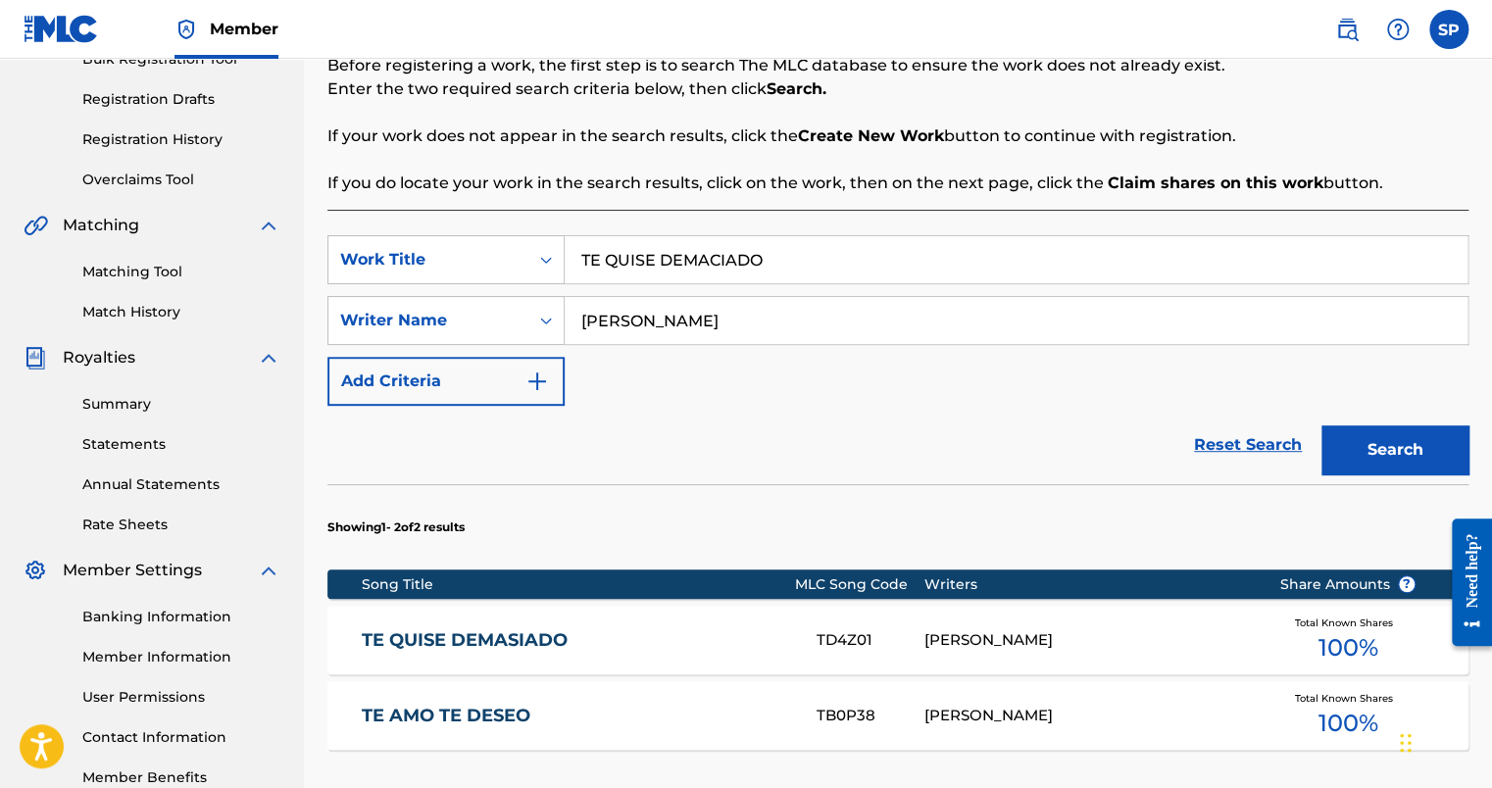
scroll to position [428, 0]
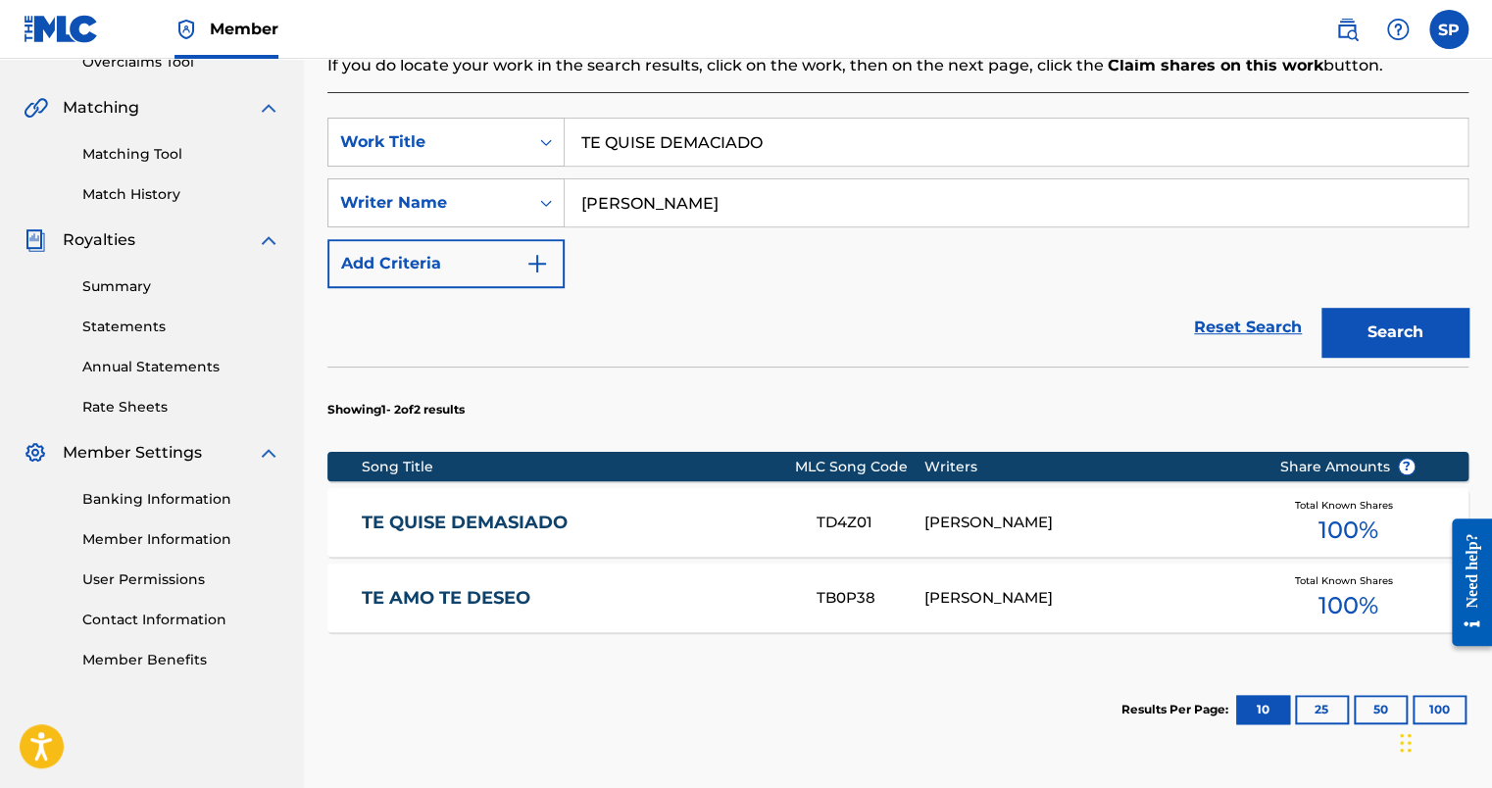
click at [472, 600] on link "TE AMO TE DESEO" at bounding box center [576, 598] width 429 height 23
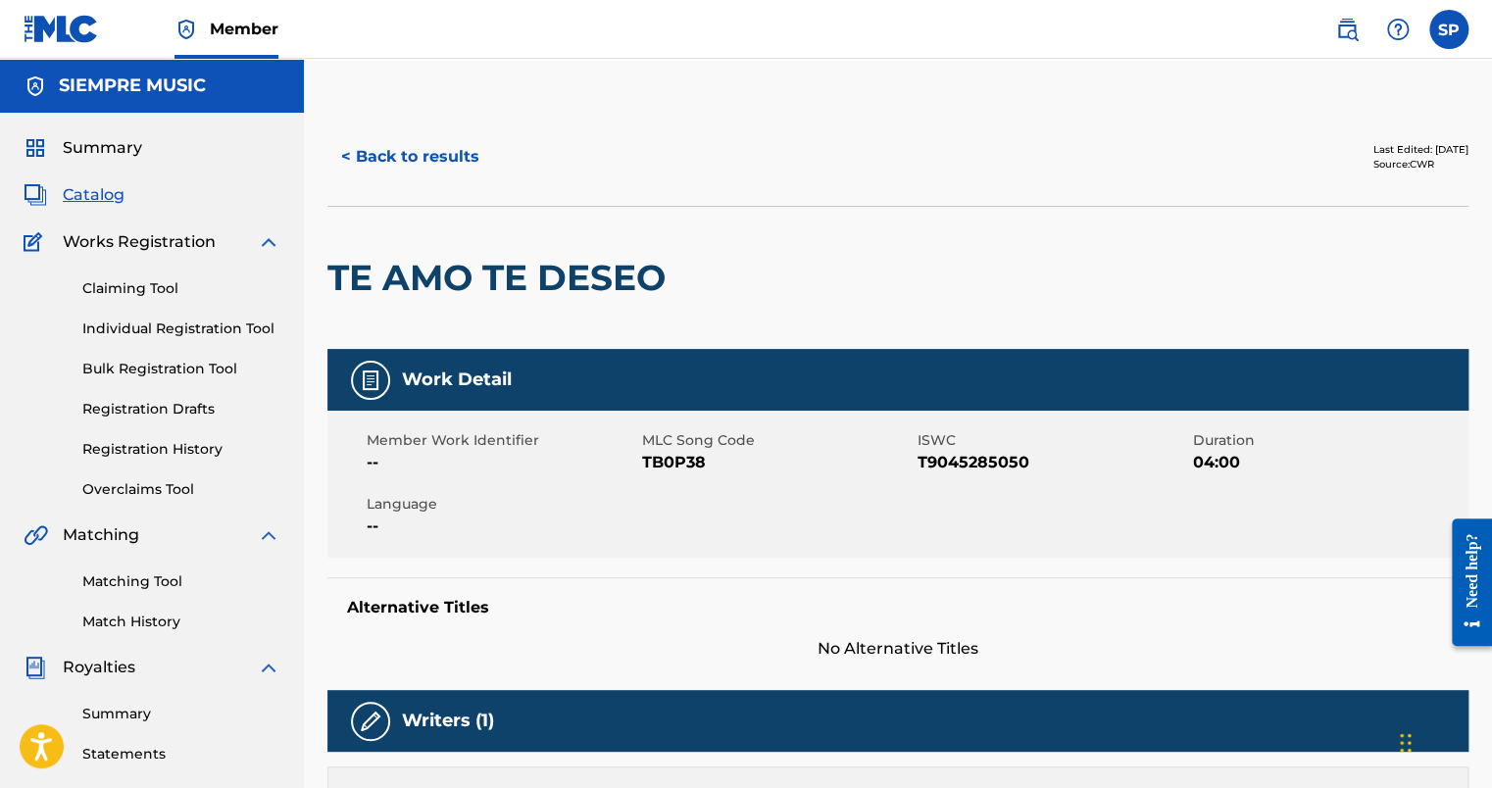
click at [439, 159] on button "< Back to results" at bounding box center [411, 156] width 166 height 49
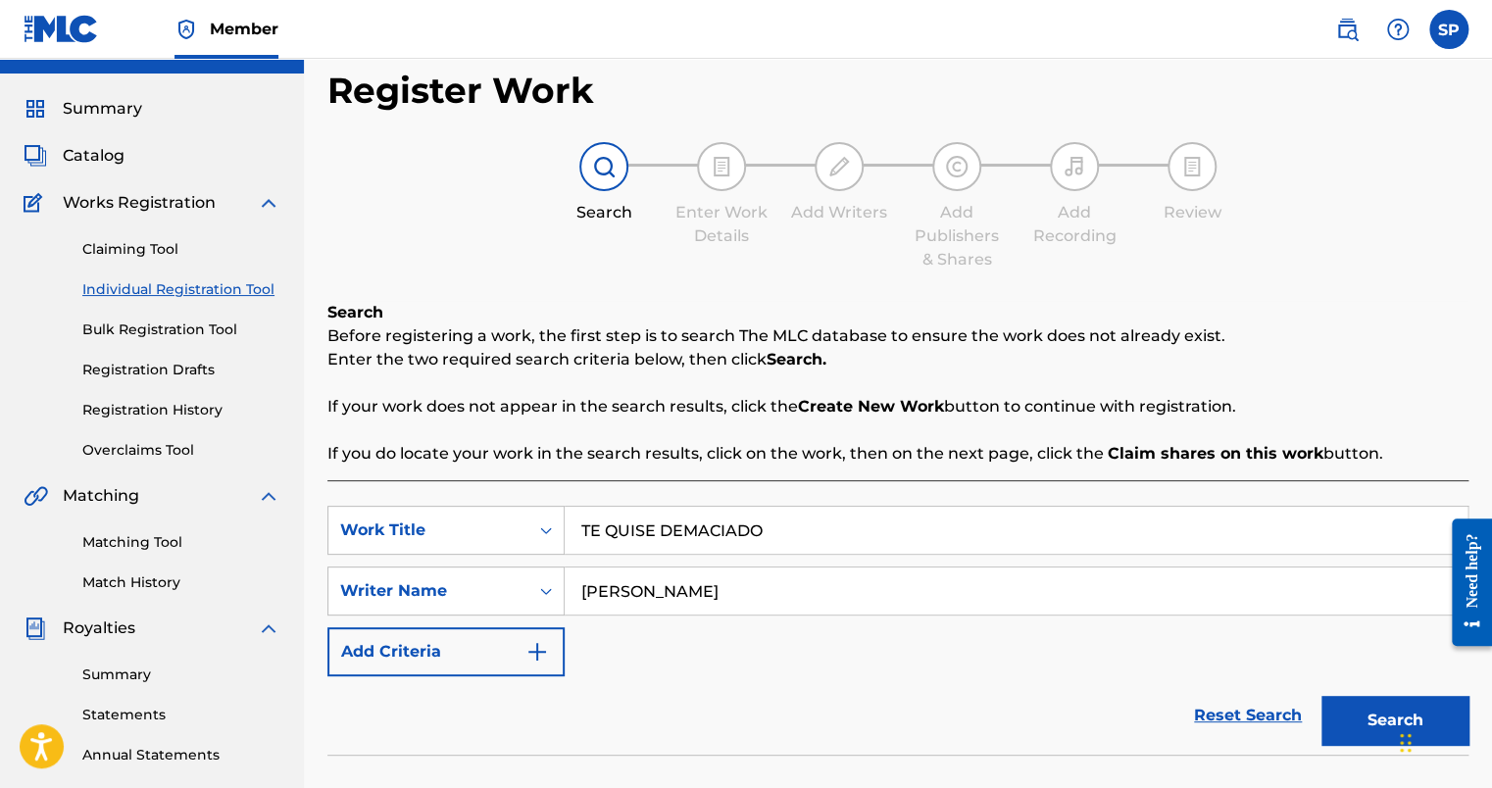
scroll to position [35, 0]
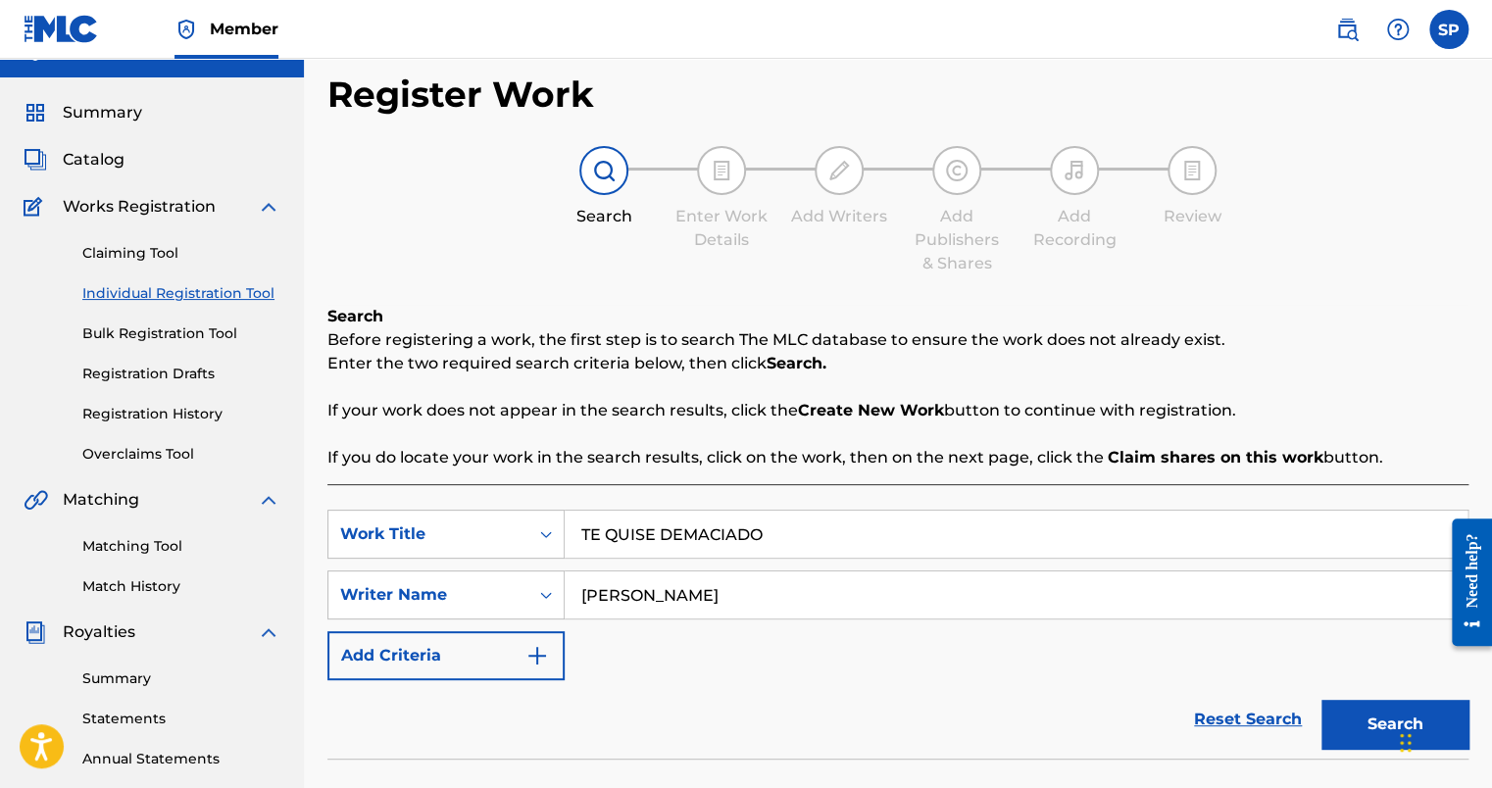
click at [796, 537] on input "TE QUISE DEMACIADO" at bounding box center [1016, 534] width 903 height 47
click at [796, 537] on input "A QU" at bounding box center [1016, 534] width 903 height 47
type input "A QUIEN SONRIAS"
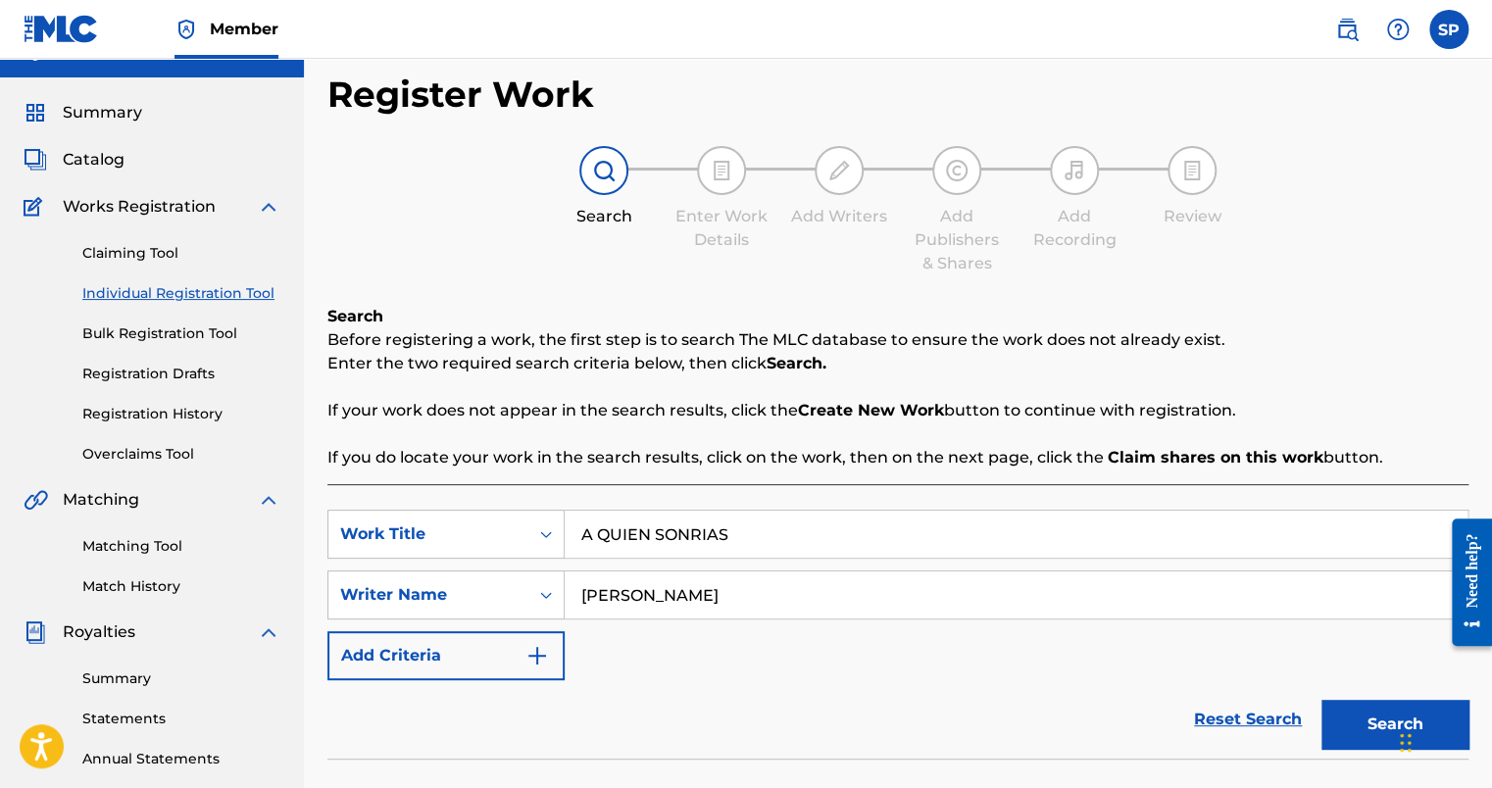
click at [769, 592] on input "[PERSON_NAME]" at bounding box center [1016, 595] width 903 height 47
type input "[PERSON_NAME]"
click at [1322, 700] on button "Search" at bounding box center [1395, 724] width 147 height 49
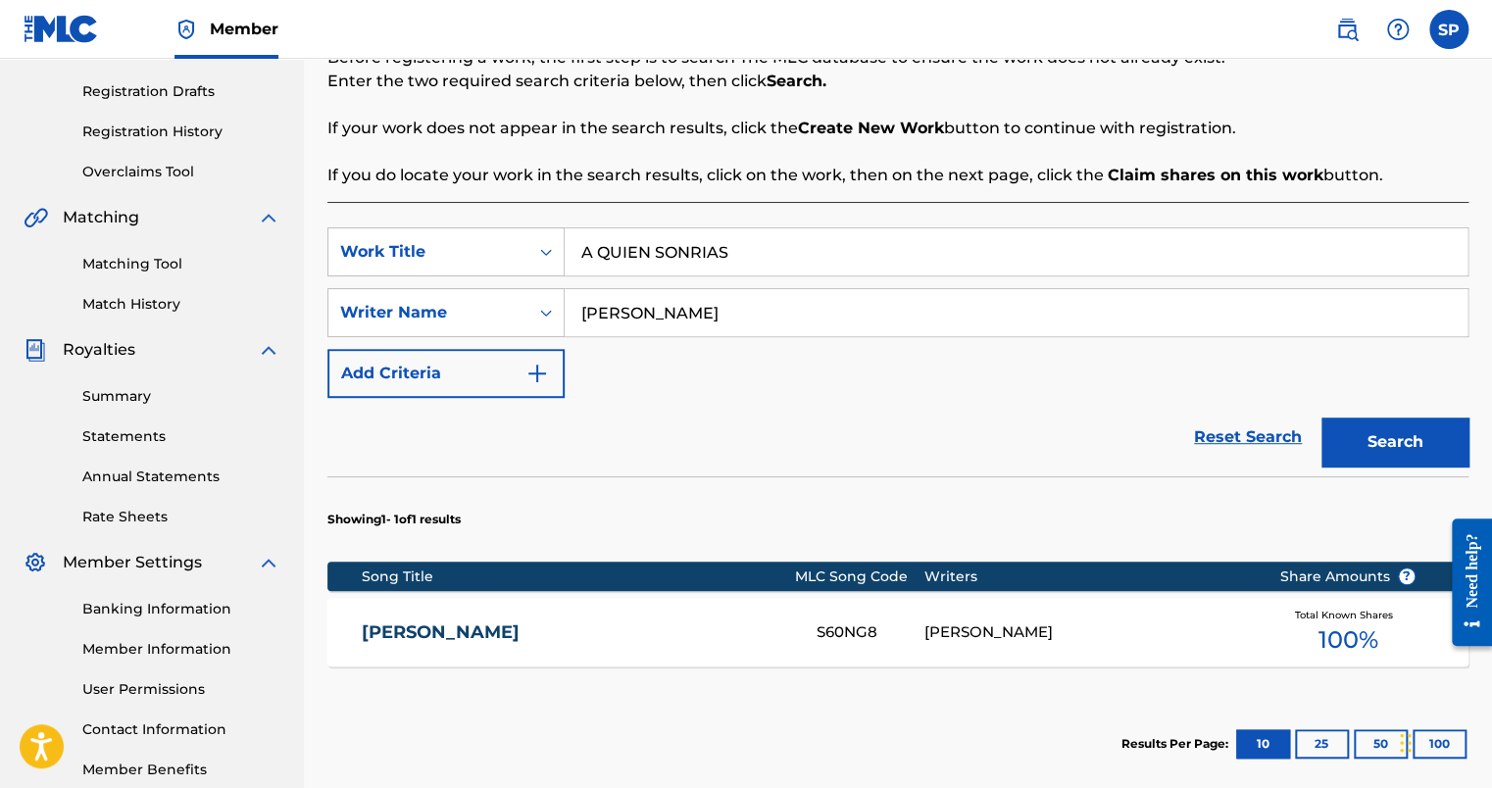
scroll to position [329, 0]
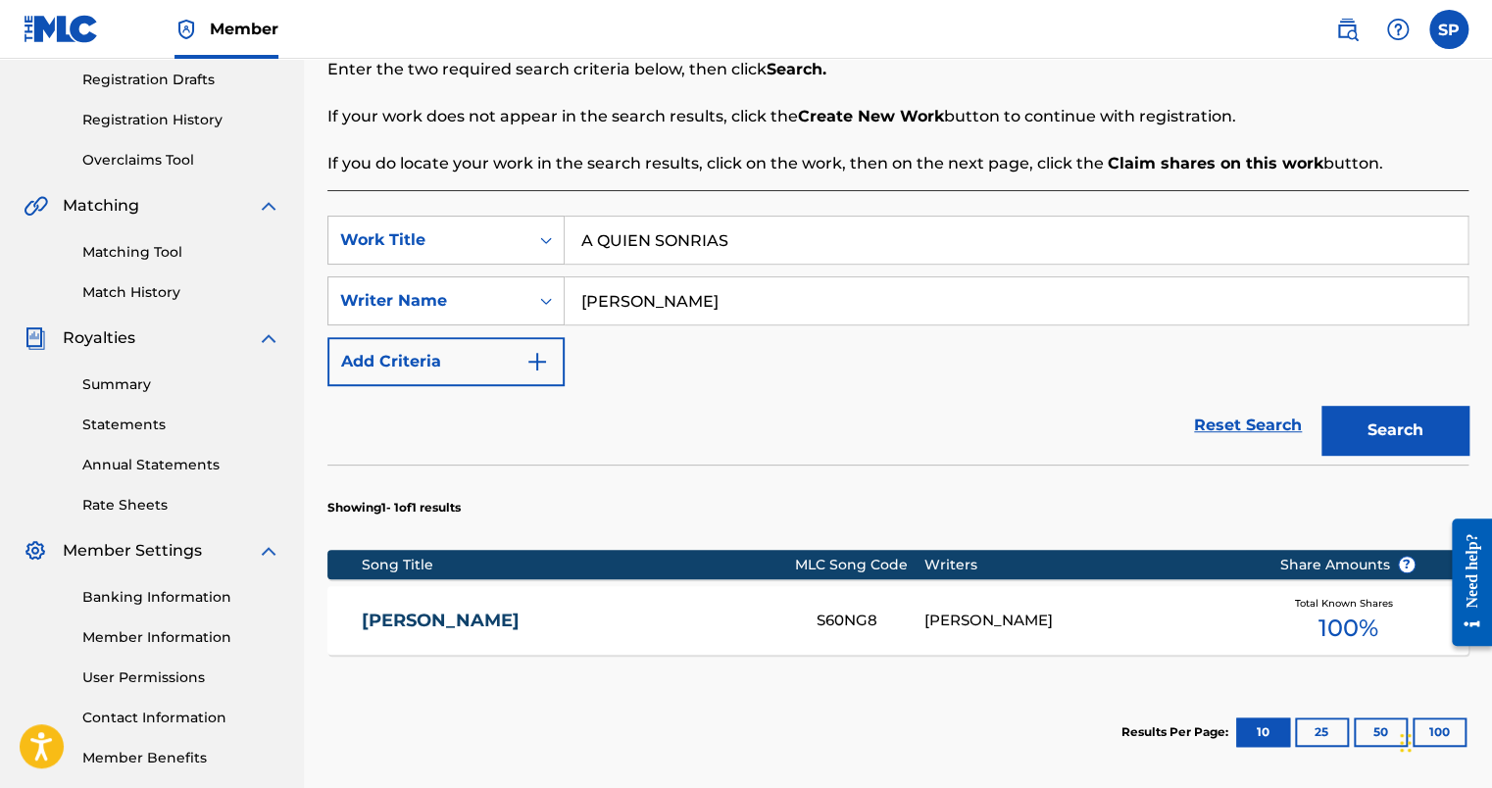
click at [504, 615] on link "[PERSON_NAME]" at bounding box center [576, 621] width 429 height 23
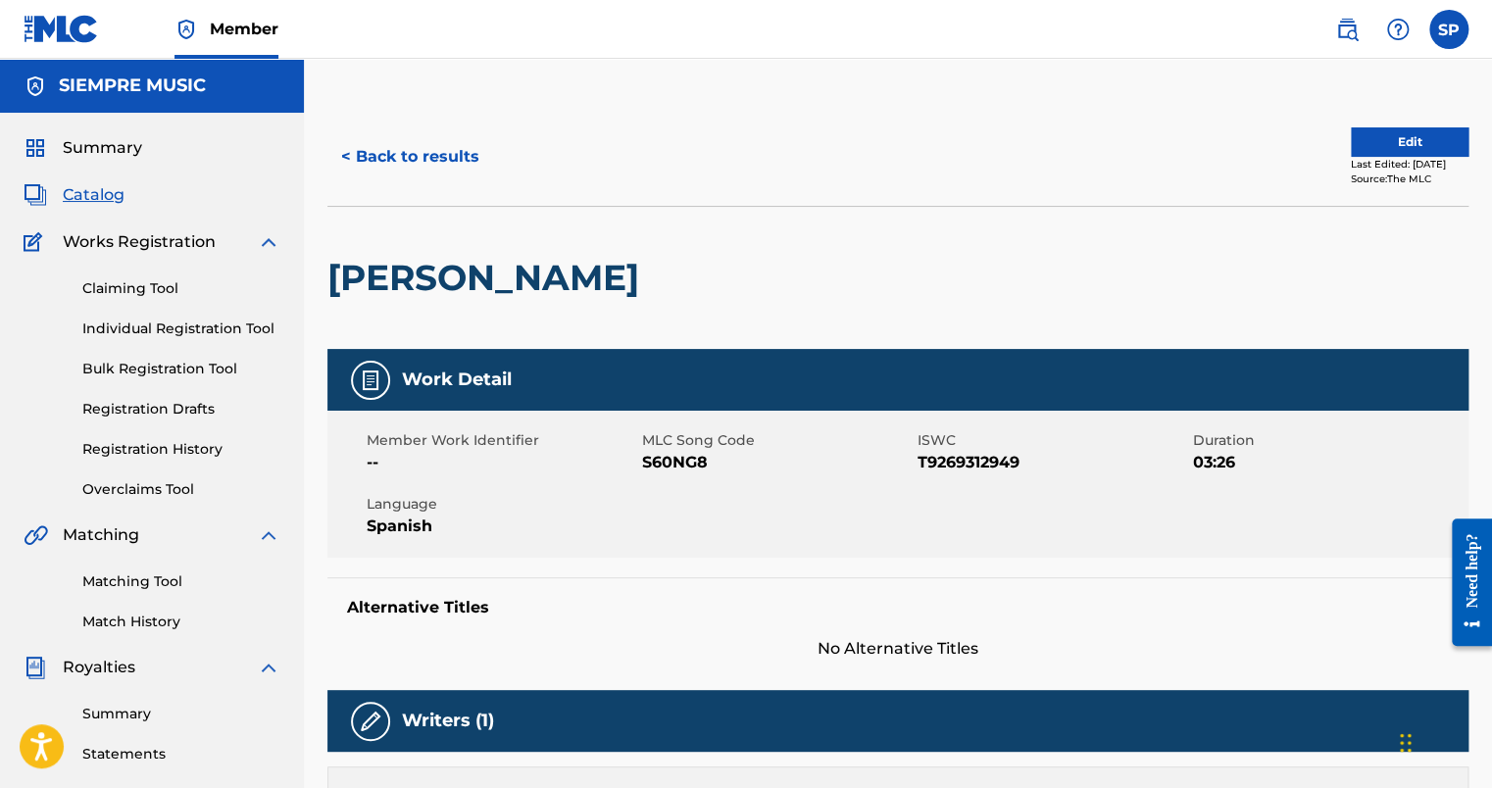
click at [104, 199] on span "Catalog" at bounding box center [94, 195] width 62 height 24
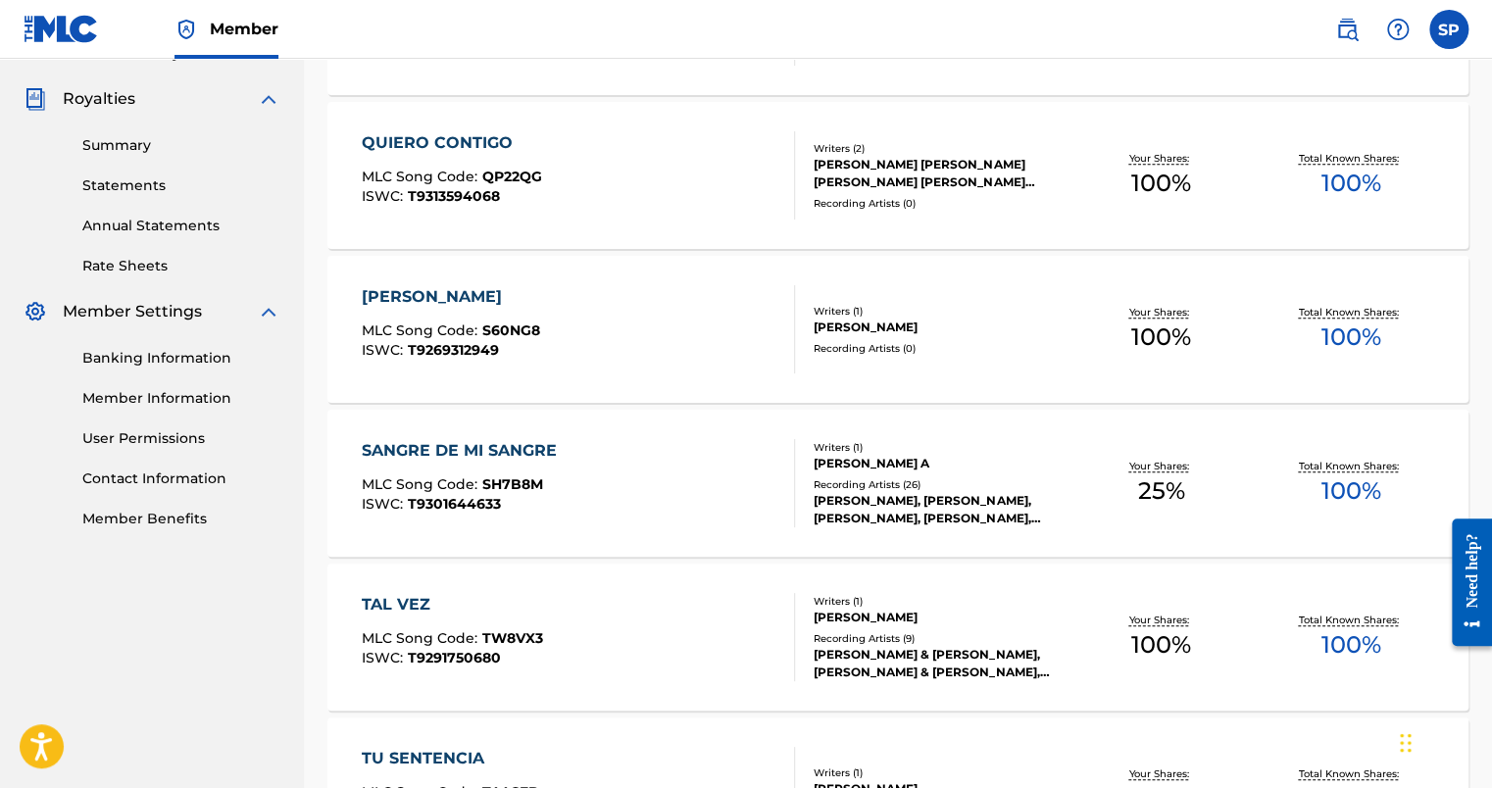
scroll to position [588, 0]
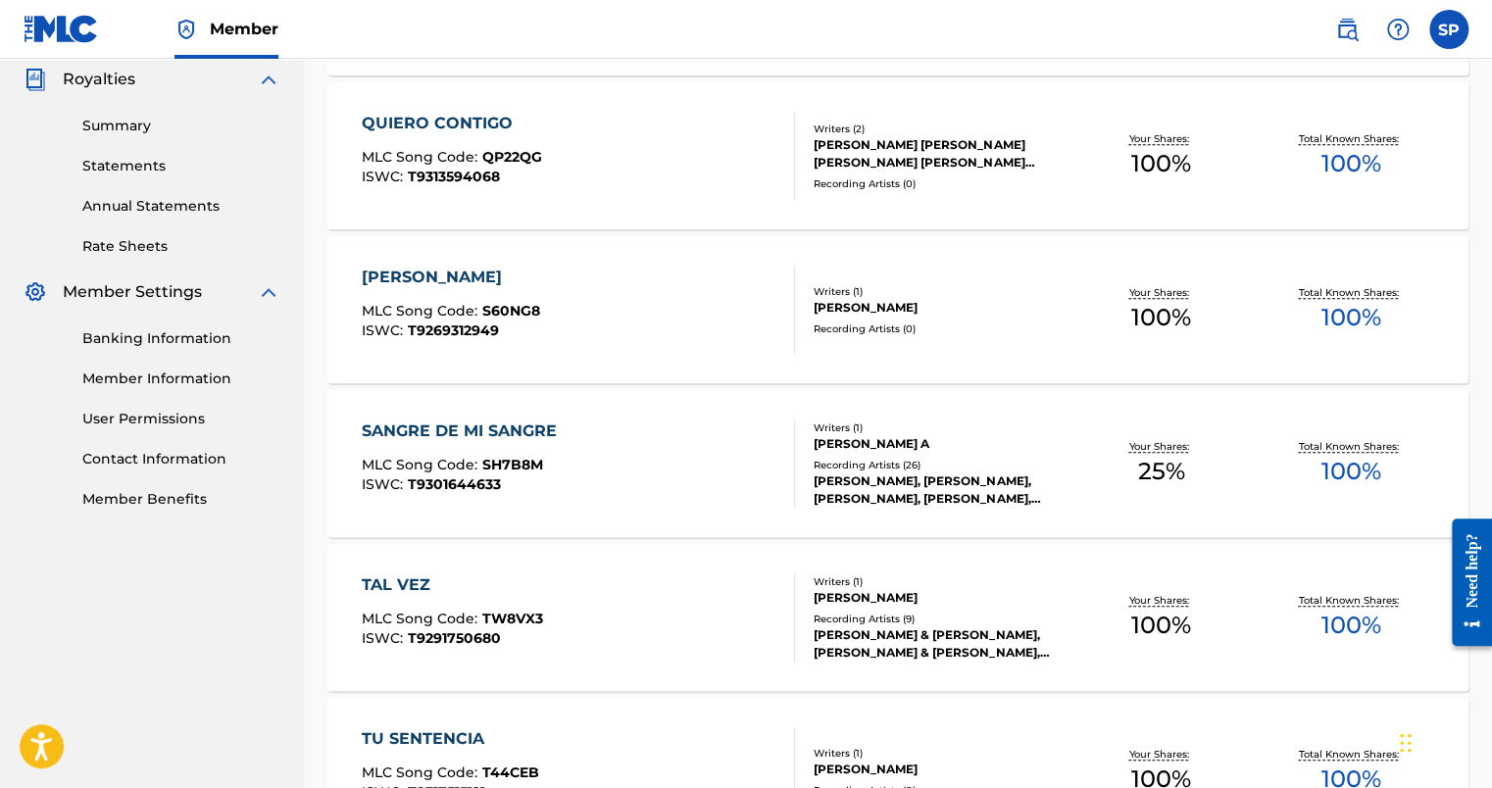
click at [431, 278] on div "[PERSON_NAME]" at bounding box center [451, 278] width 178 height 24
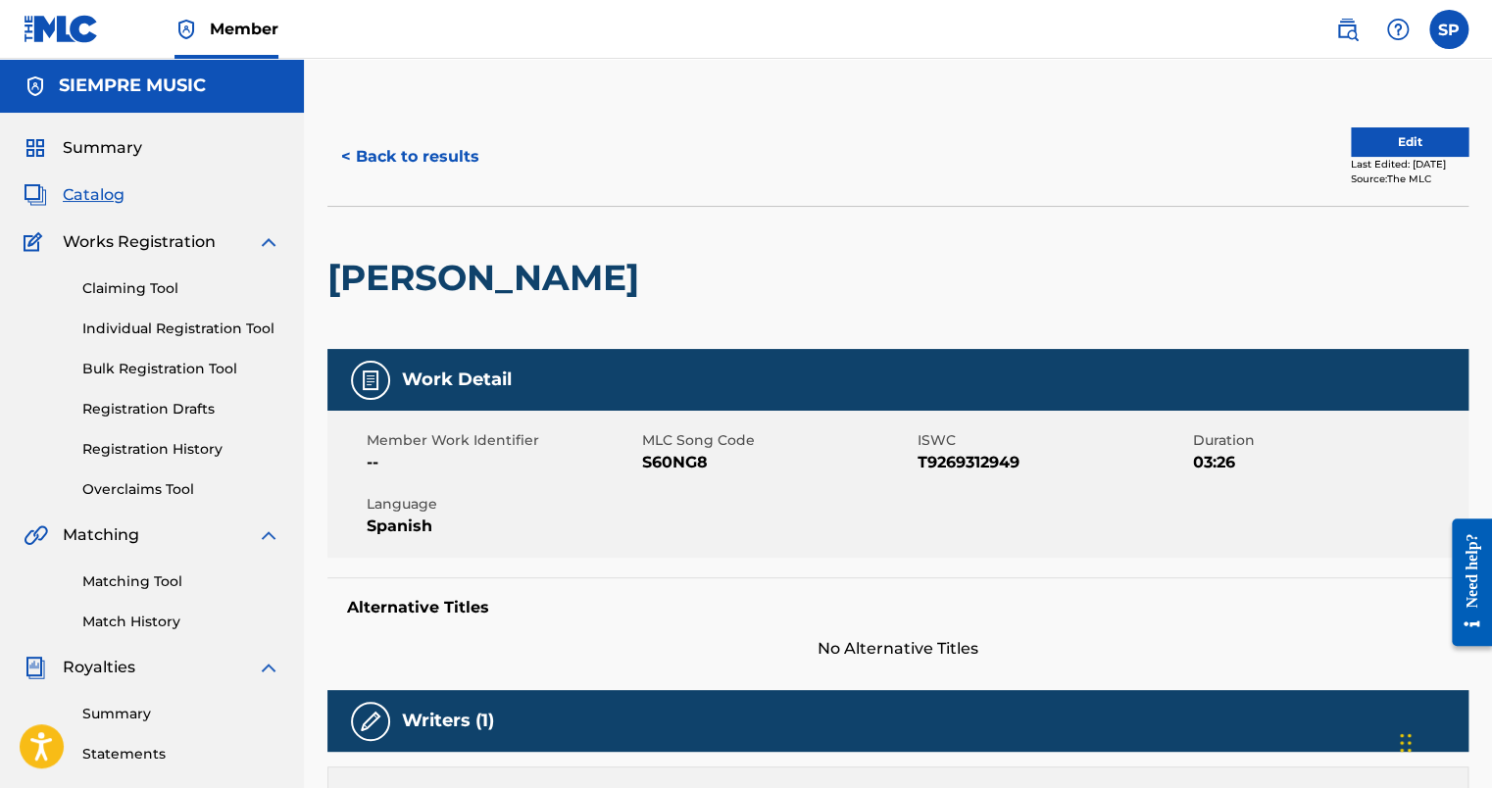
click at [1455, 35] on label at bounding box center [1449, 29] width 39 height 39
click at [1449, 29] on input "SP [PERSON_NAME] [PERSON_NAME][EMAIL_ADDRESS][DOMAIN_NAME] Notification Prefere…" at bounding box center [1449, 29] width 0 height 0
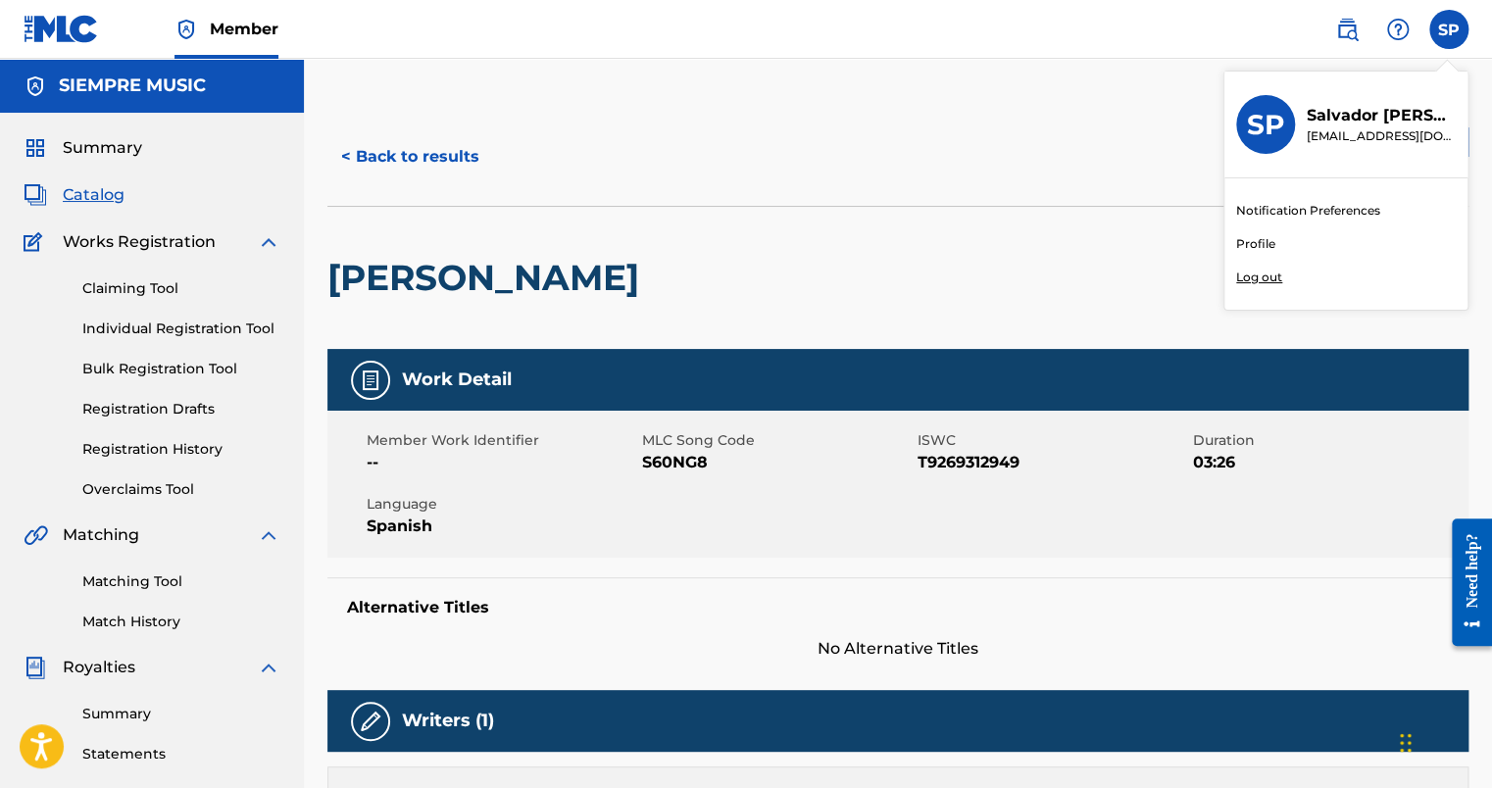
click at [1266, 278] on p "Log out" at bounding box center [1259, 278] width 46 height 18
click at [1449, 29] on input "SP [PERSON_NAME] [PERSON_NAME][EMAIL_ADDRESS][DOMAIN_NAME] Notification Prefere…" at bounding box center [1449, 29] width 0 height 0
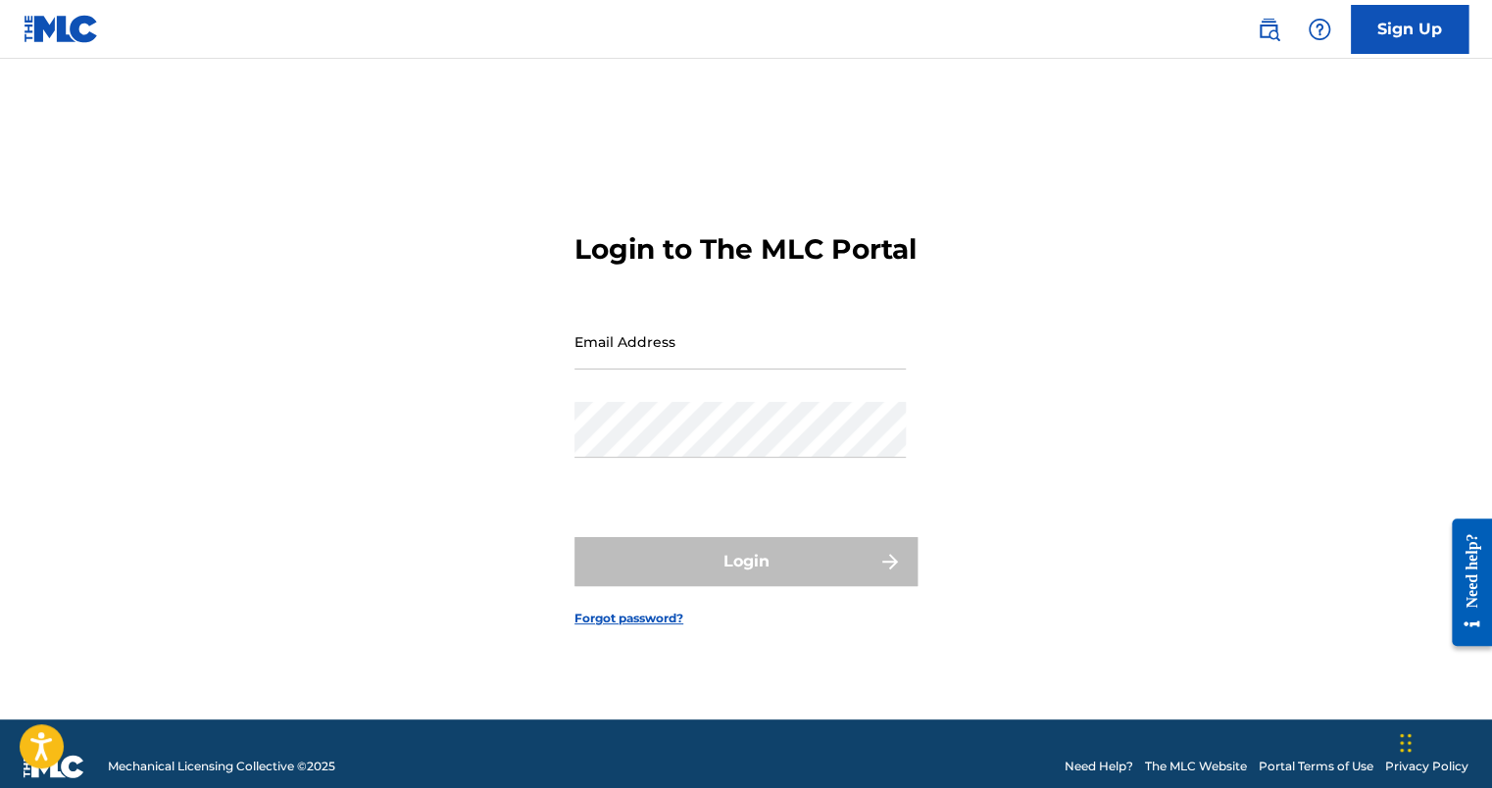
type input "[EMAIL_ADDRESS][DOMAIN_NAME]"
